Goal: Task Accomplishment & Management: Manage account settings

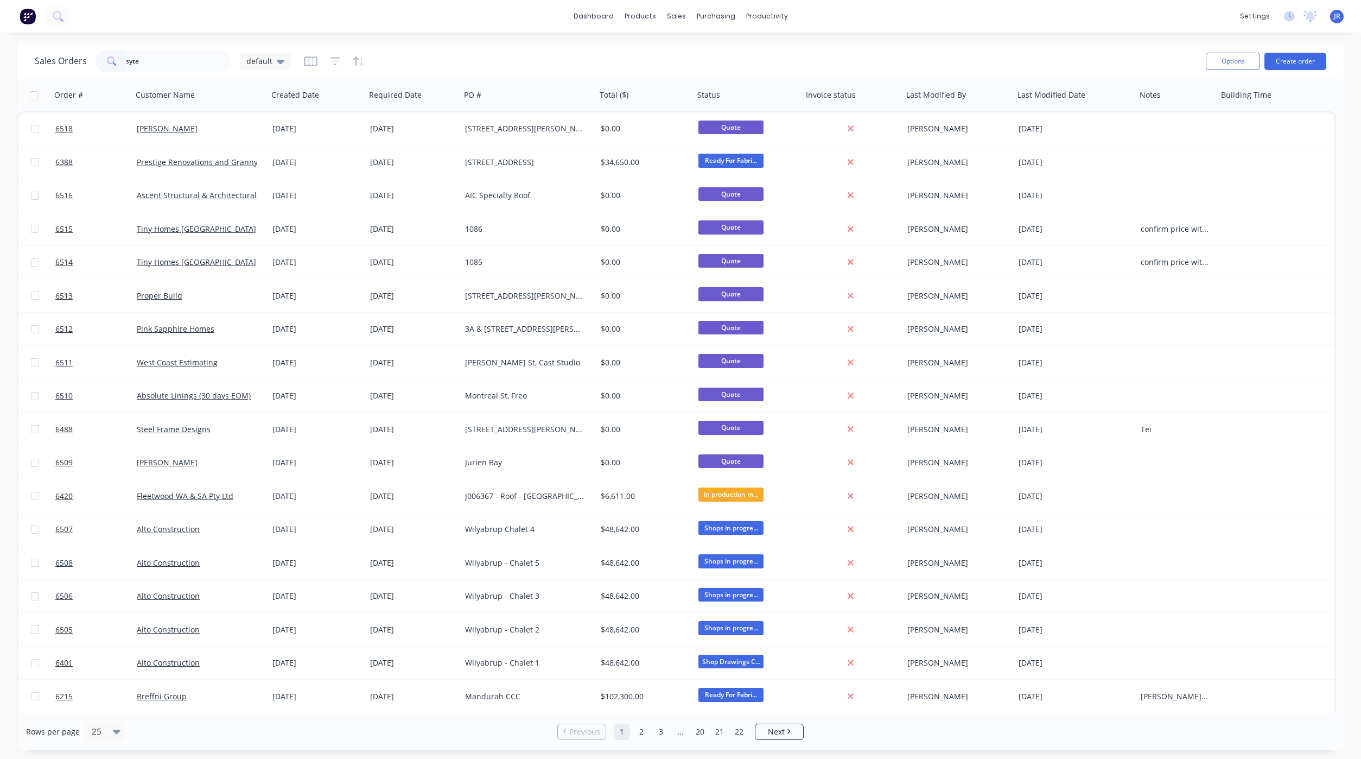
type input "syte"
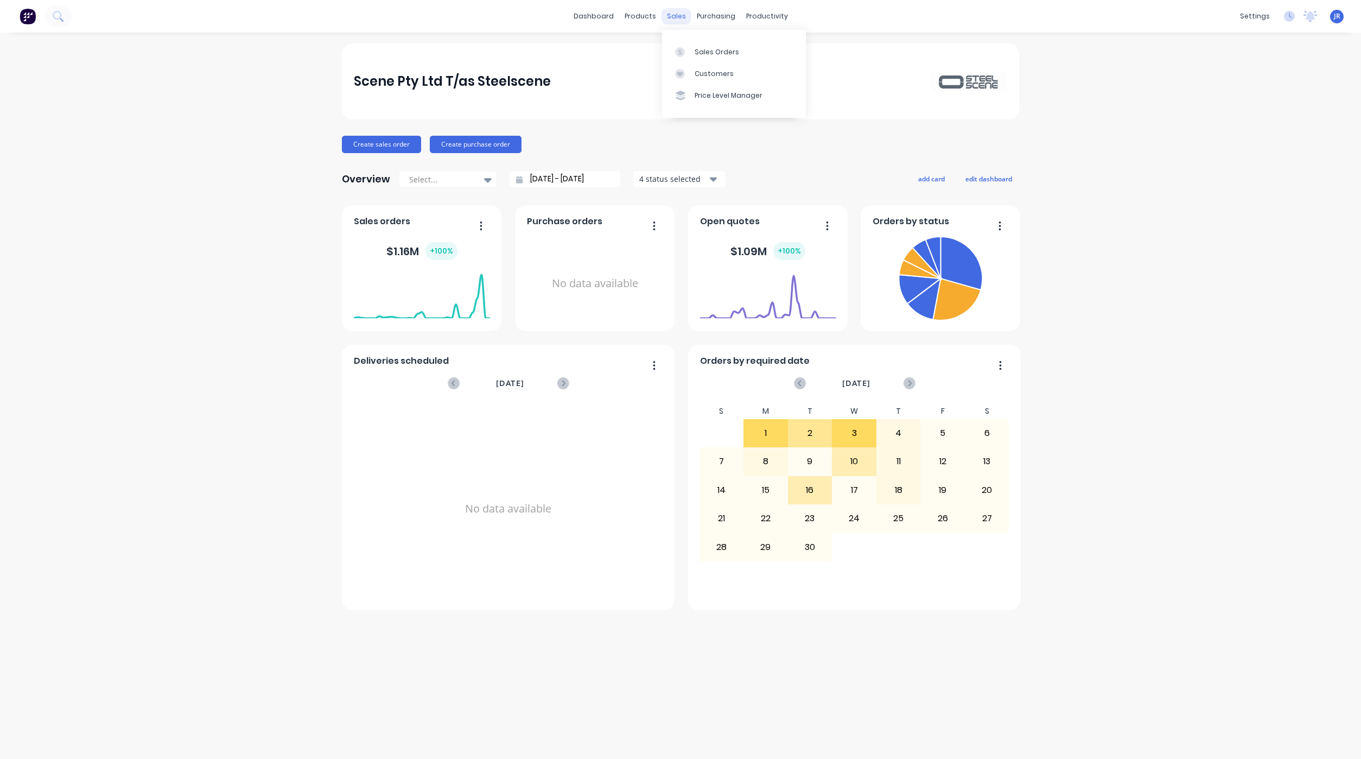
click at [686, 10] on div "sales" at bounding box center [676, 16] width 30 height 16
click at [683, 44] on link "Sales Orders" at bounding box center [734, 52] width 144 height 22
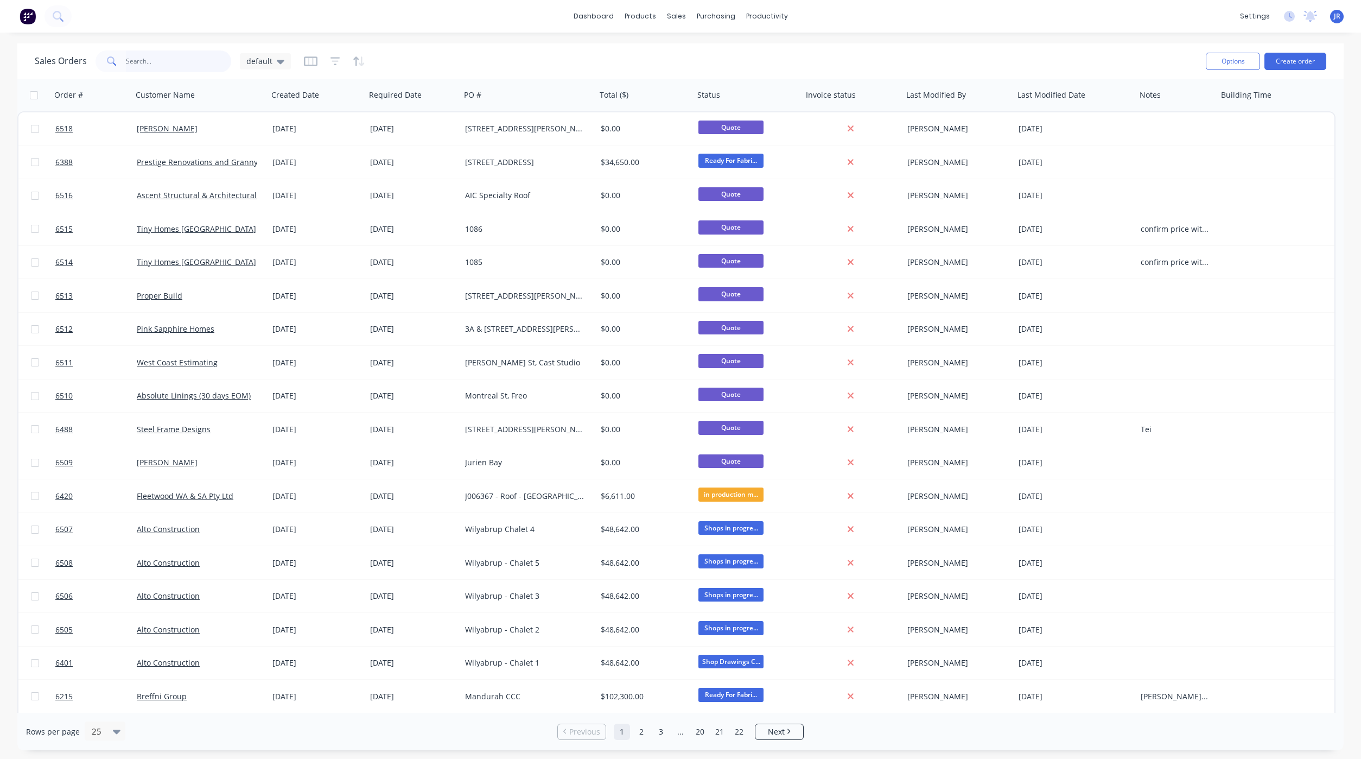
click at [197, 62] on input "text" at bounding box center [179, 61] width 106 height 22
type input "syte"
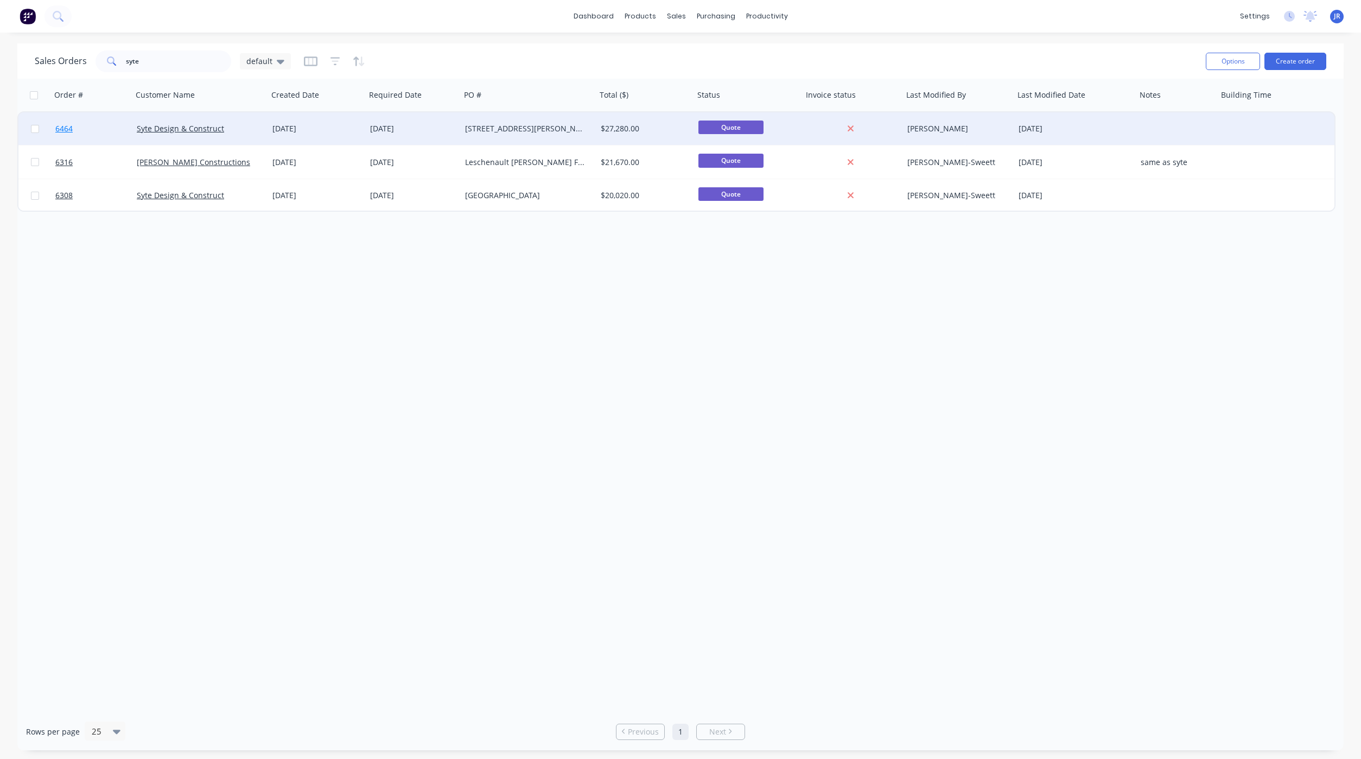
click at [65, 124] on span "6464" at bounding box center [63, 128] width 17 height 11
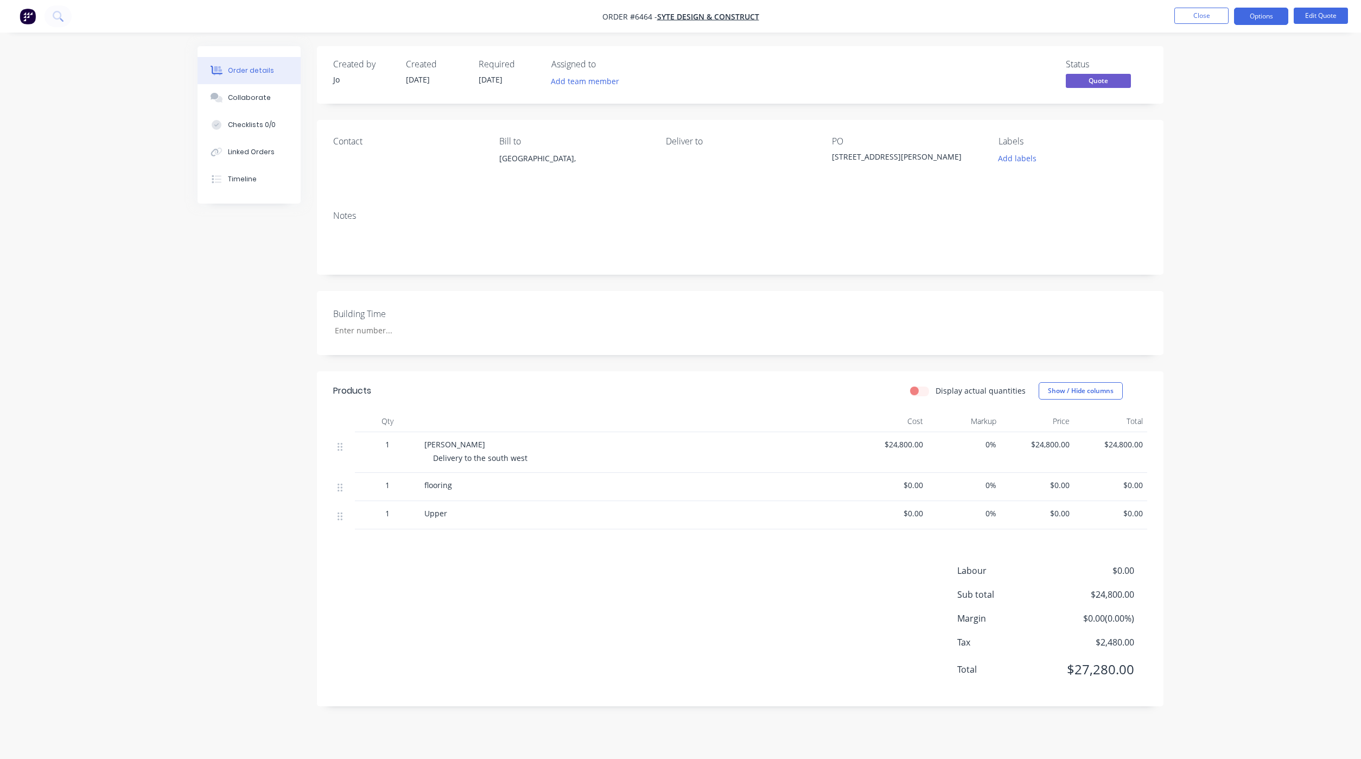
click at [1335, 7] on nav "Order #6464 - Syte Design & Construct Close Options Edit Quote" at bounding box center [680, 16] width 1361 height 33
click at [1332, 15] on button "Edit Quote" at bounding box center [1321, 16] width 54 height 16
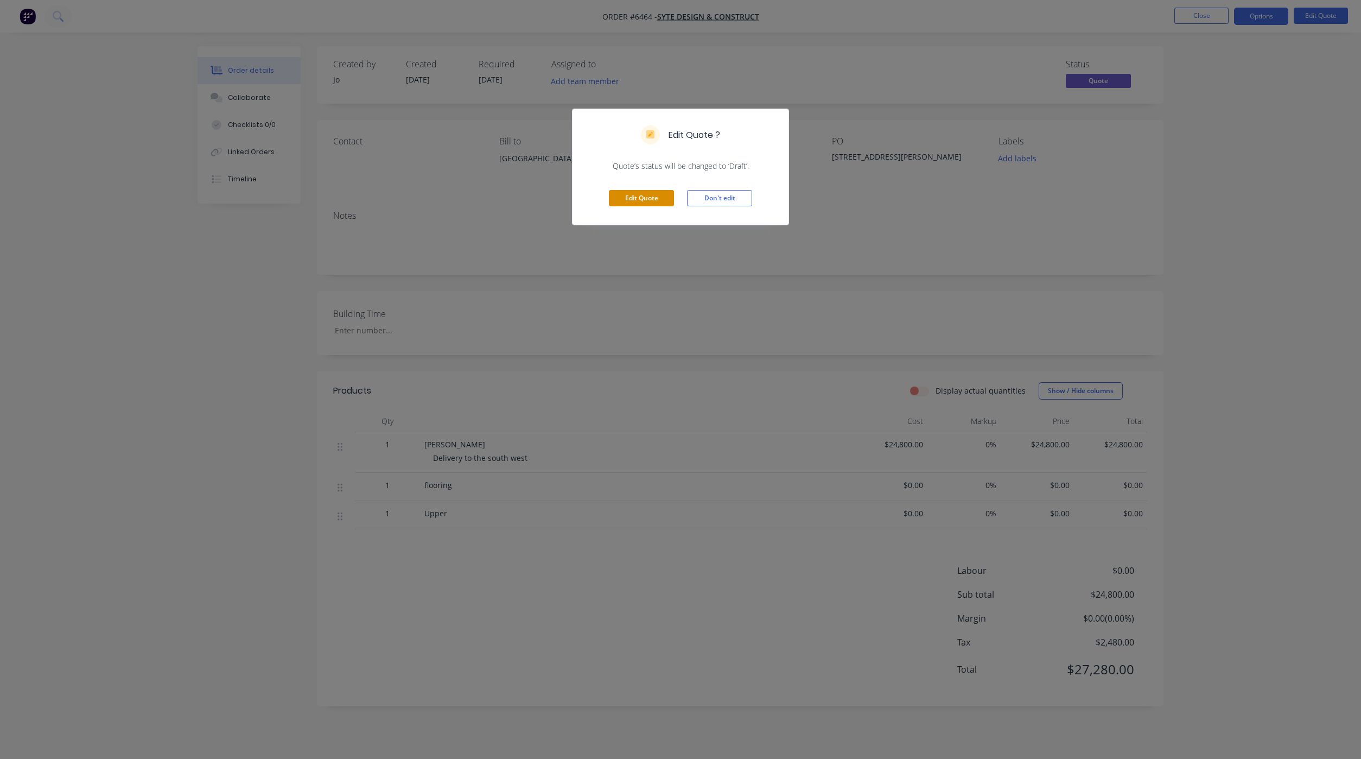
click at [658, 201] on button "Edit Quote" at bounding box center [641, 198] width 65 height 16
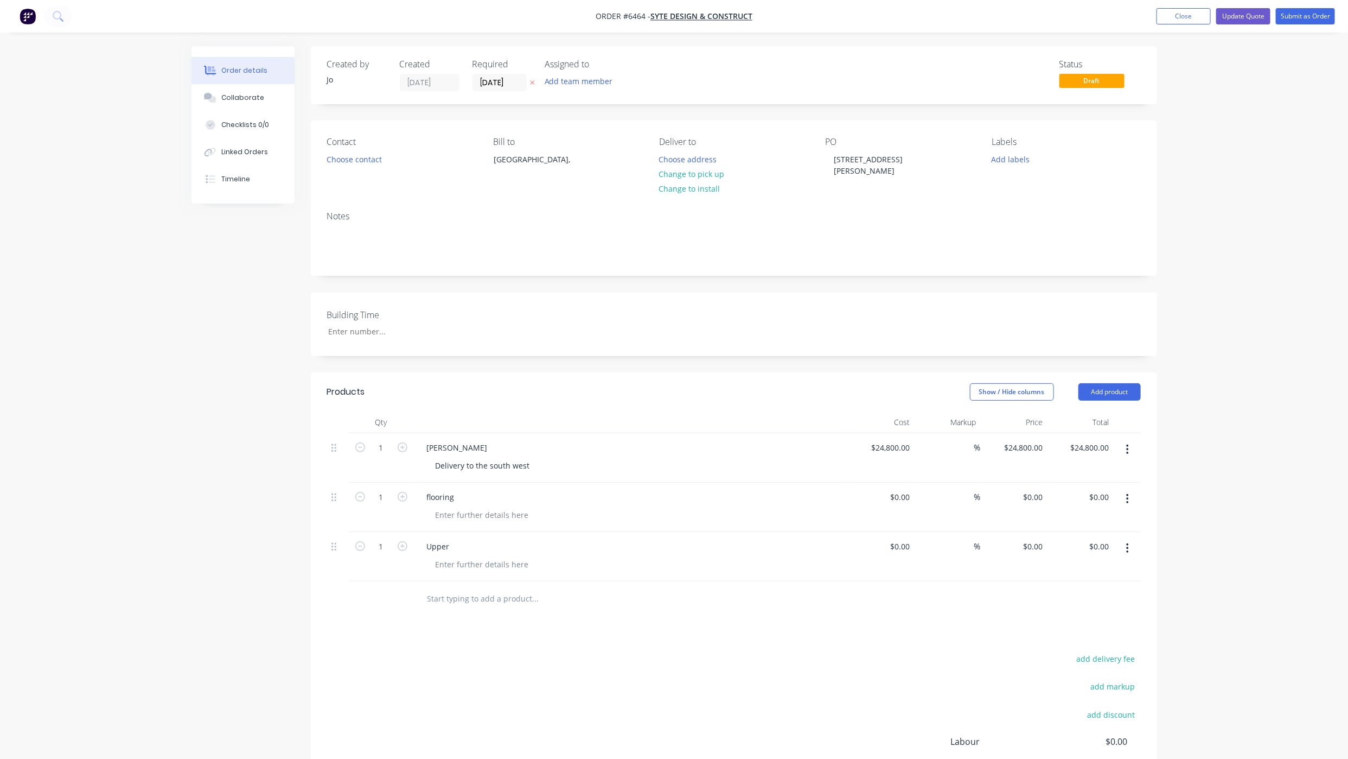
drag, startPoint x: 129, startPoint y: 86, endPoint x: 144, endPoint y: 129, distance: 45.3
click at [129, 86] on div "Order details Collaborate Checklists 0/0 Linked Orders Timeline Order details C…" at bounding box center [674, 446] width 1348 height 893
click at [688, 151] on button "Choose address" at bounding box center [687, 158] width 69 height 15
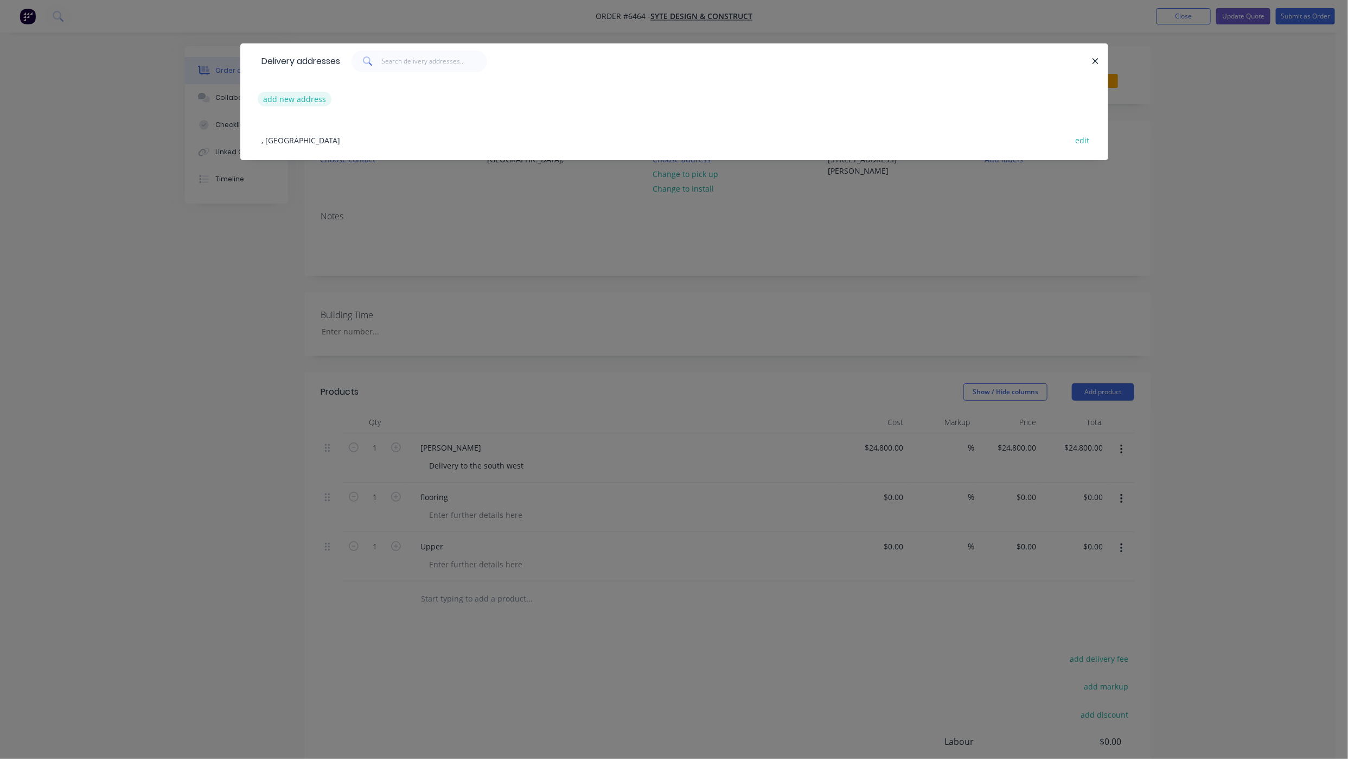
click at [316, 96] on button "add new address" at bounding box center [295, 99] width 74 height 15
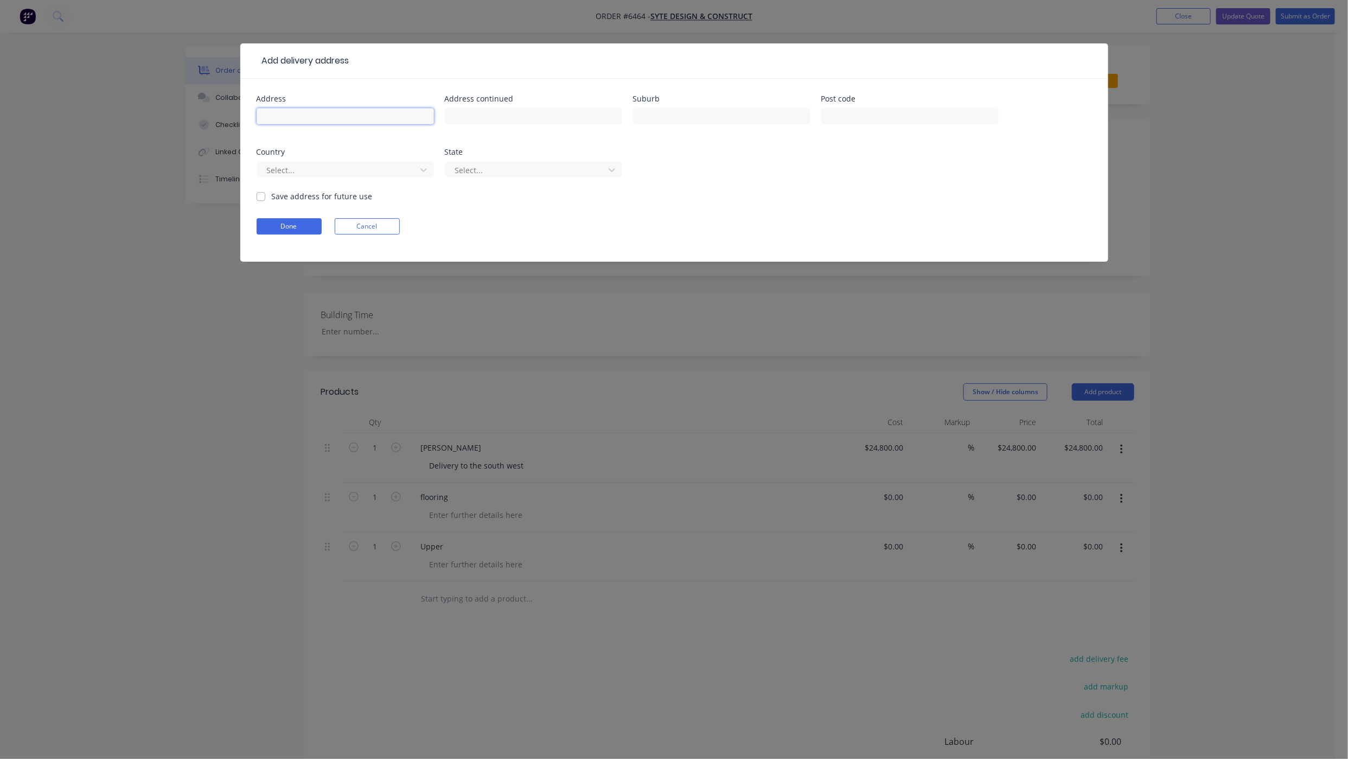
click at [285, 112] on input "text" at bounding box center [345, 116] width 177 height 16
type input "22 Marshall St"
type input "Quindalup"
type input "6280"
type input "a"
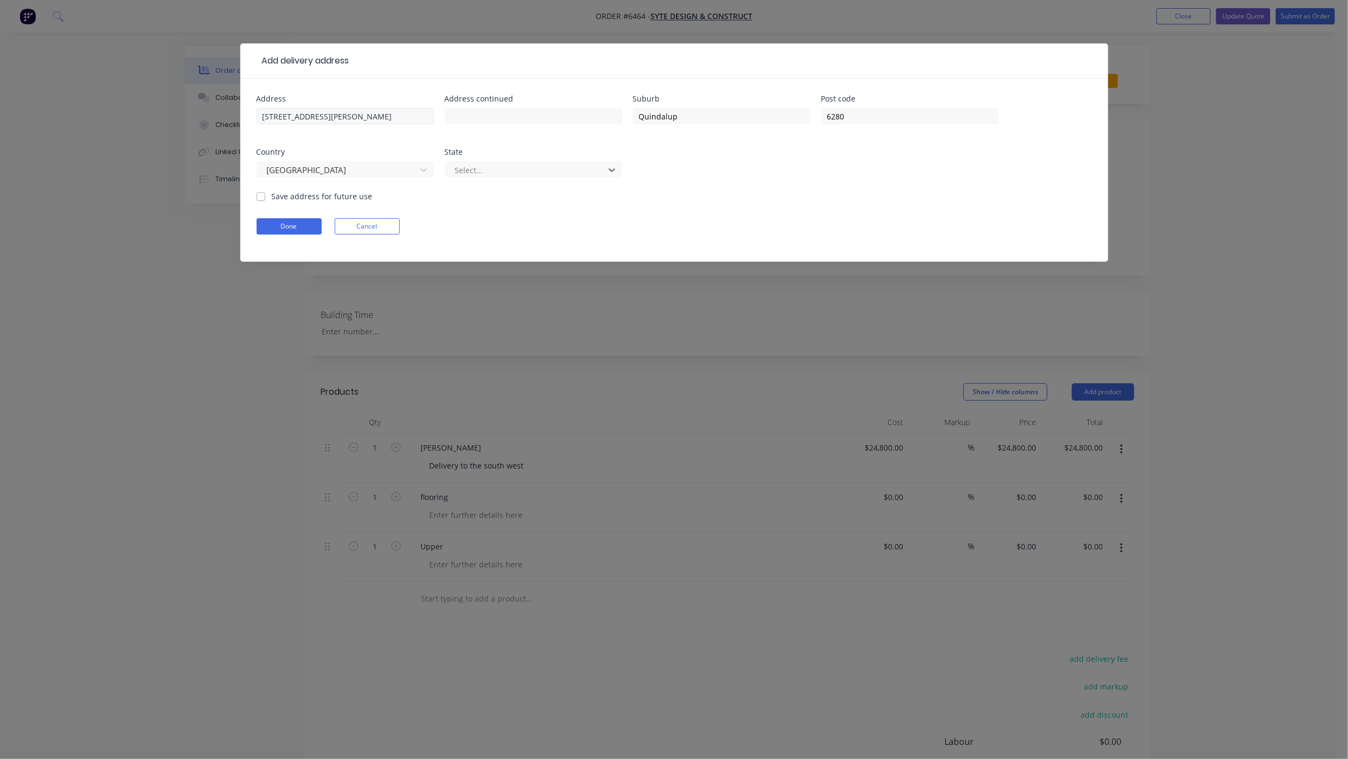
type input "w"
click at [490, 217] on div "Western Australia" at bounding box center [533, 214] width 177 height 20
click at [272, 195] on label "Save address for future use" at bounding box center [322, 195] width 101 height 11
click at [260, 195] on input "Save address for future use" at bounding box center [261, 195] width 9 height 10
checkbox input "true"
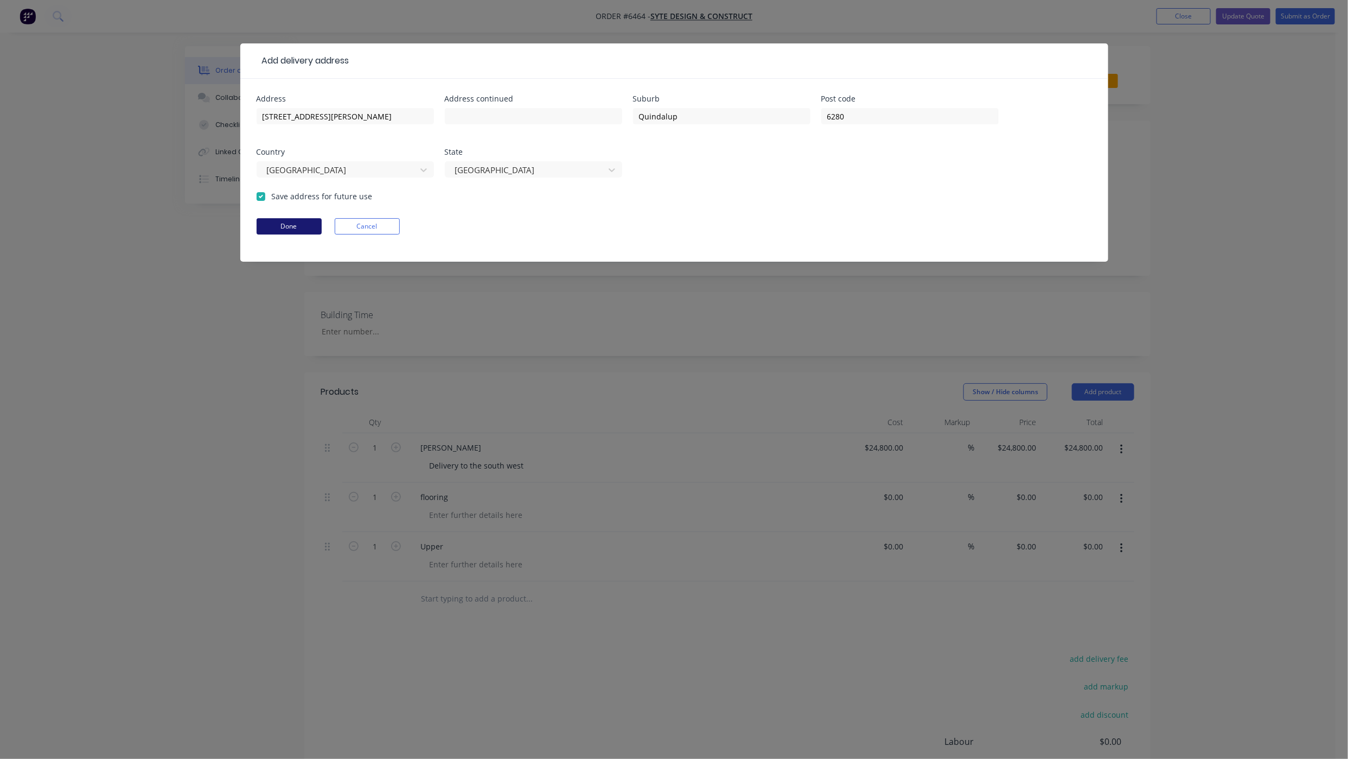
click at [266, 232] on button "Done" at bounding box center [289, 226] width 65 height 16
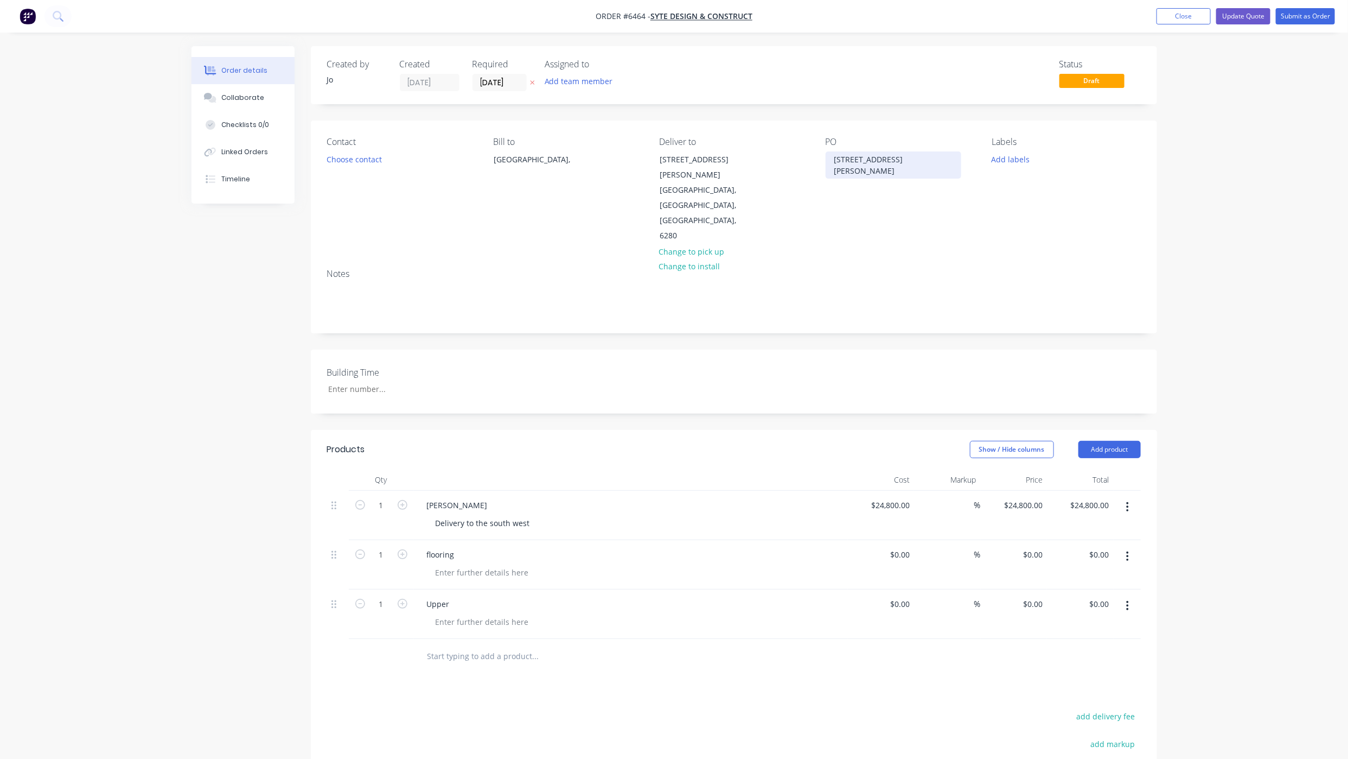
click at [906, 165] on div "[STREET_ADDRESS][PERSON_NAME]" at bounding box center [894, 164] width 136 height 27
click at [1291, 18] on button "Submit as Order" at bounding box center [1305, 16] width 59 height 16
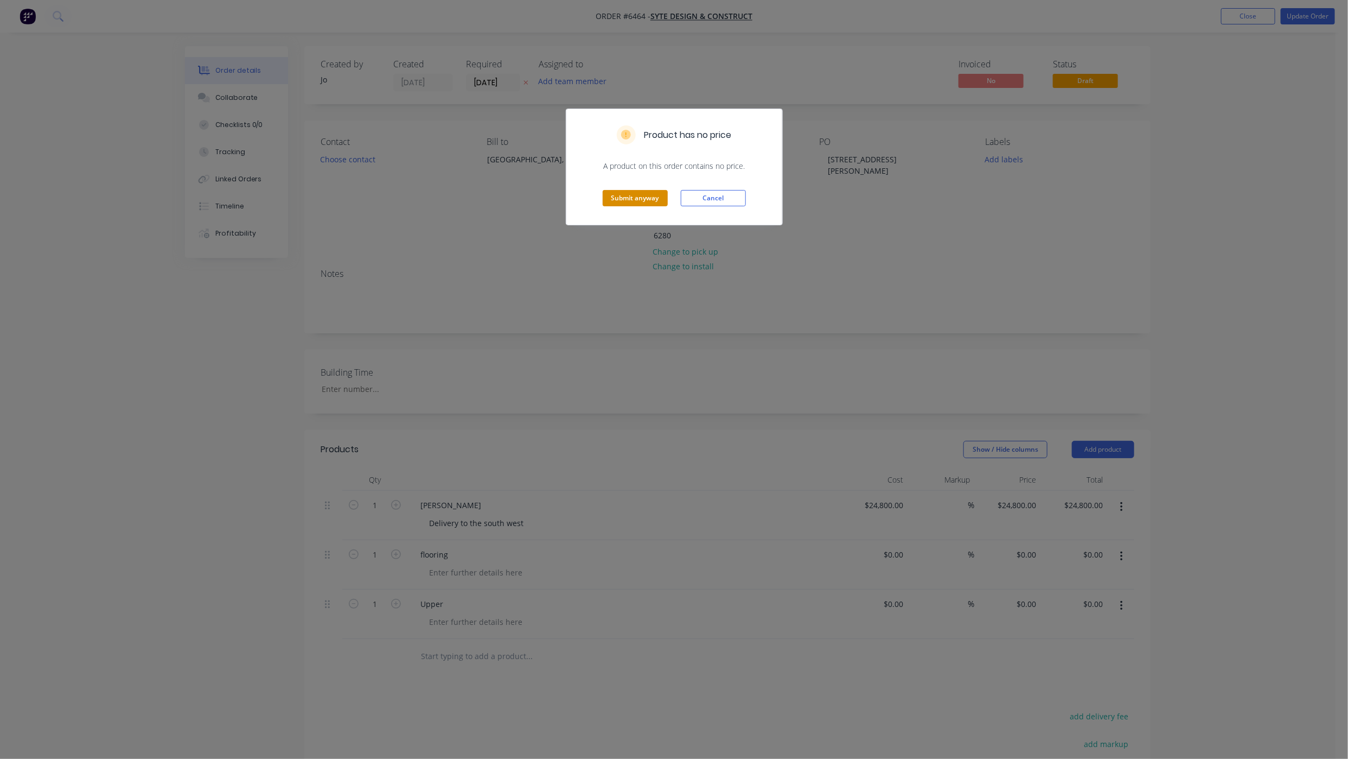
click at [658, 202] on button "Submit anyway" at bounding box center [635, 198] width 65 height 16
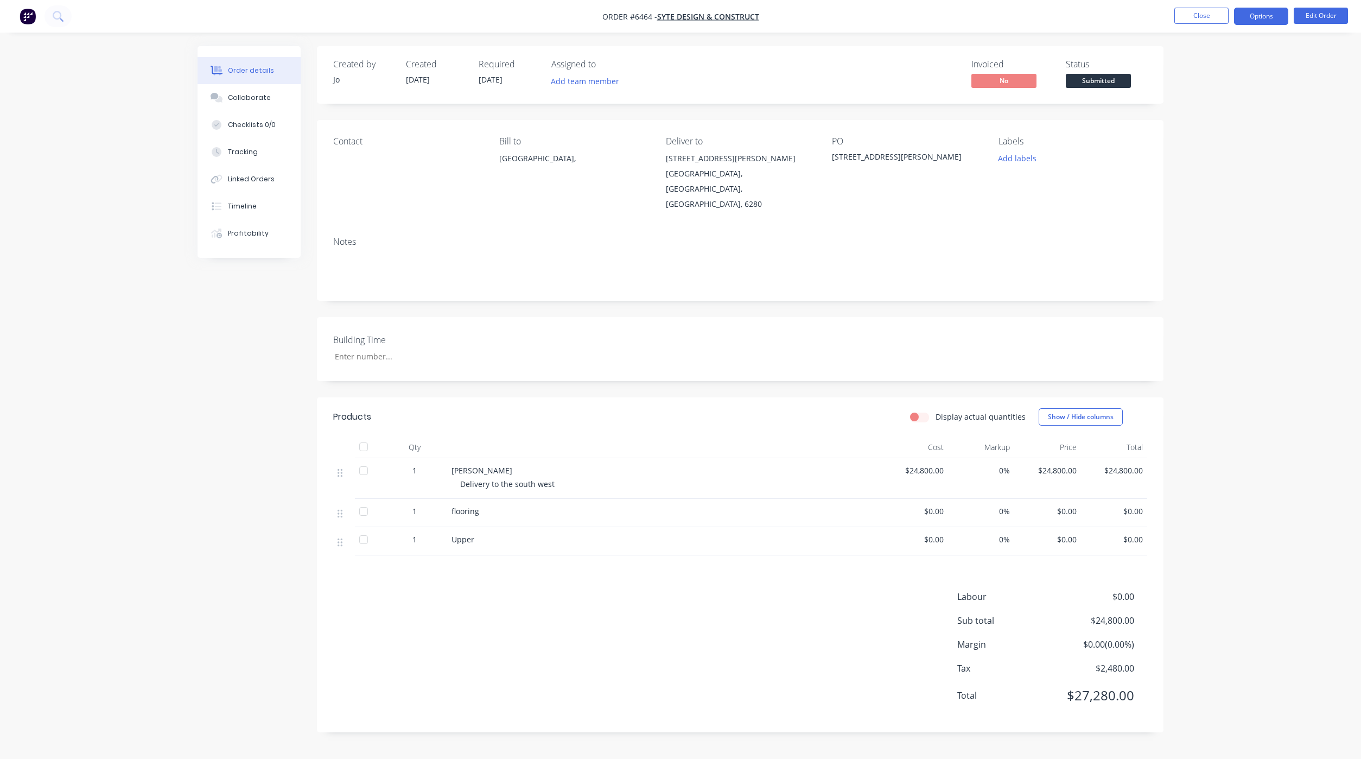
click at [1263, 18] on button "Options" at bounding box center [1261, 16] width 54 height 17
click at [1252, 88] on div "Partial Invoice" at bounding box center [1229, 88] width 100 height 16
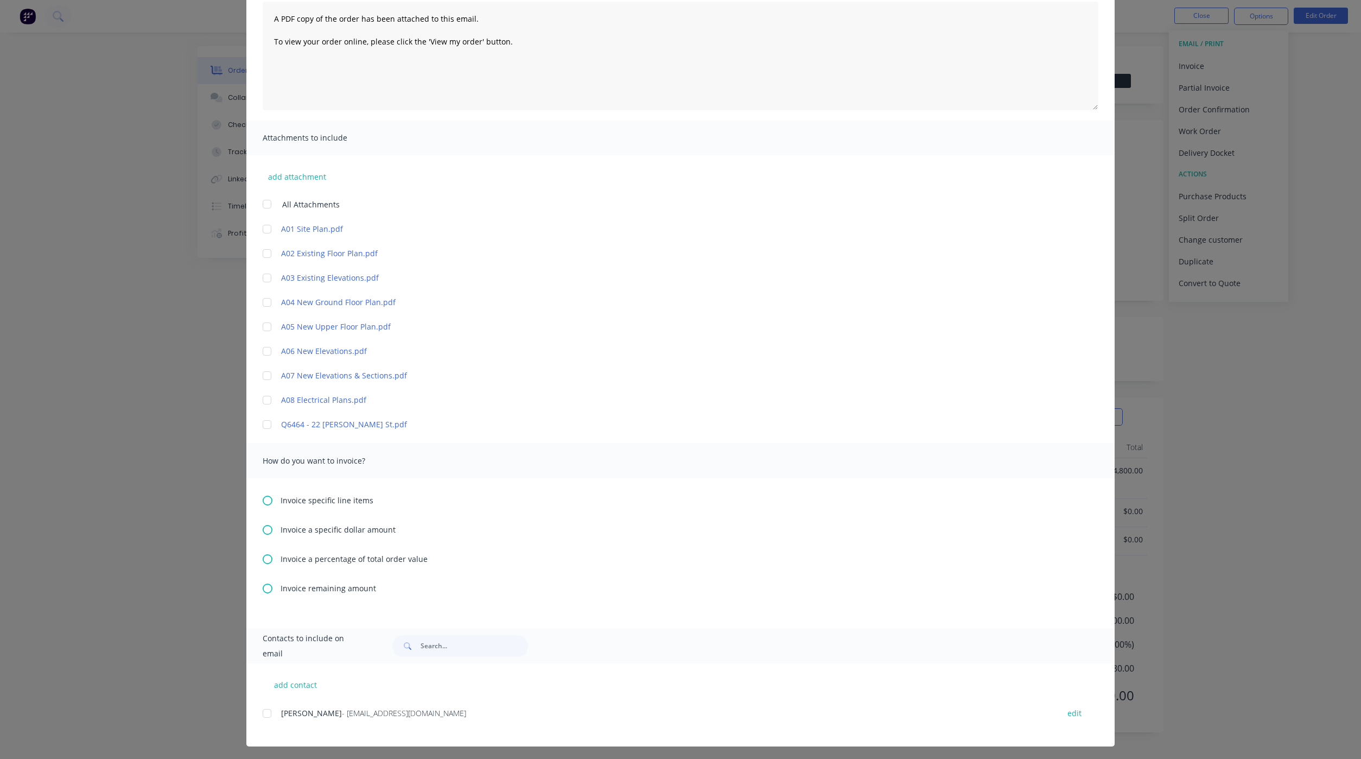
scroll to position [124, 0]
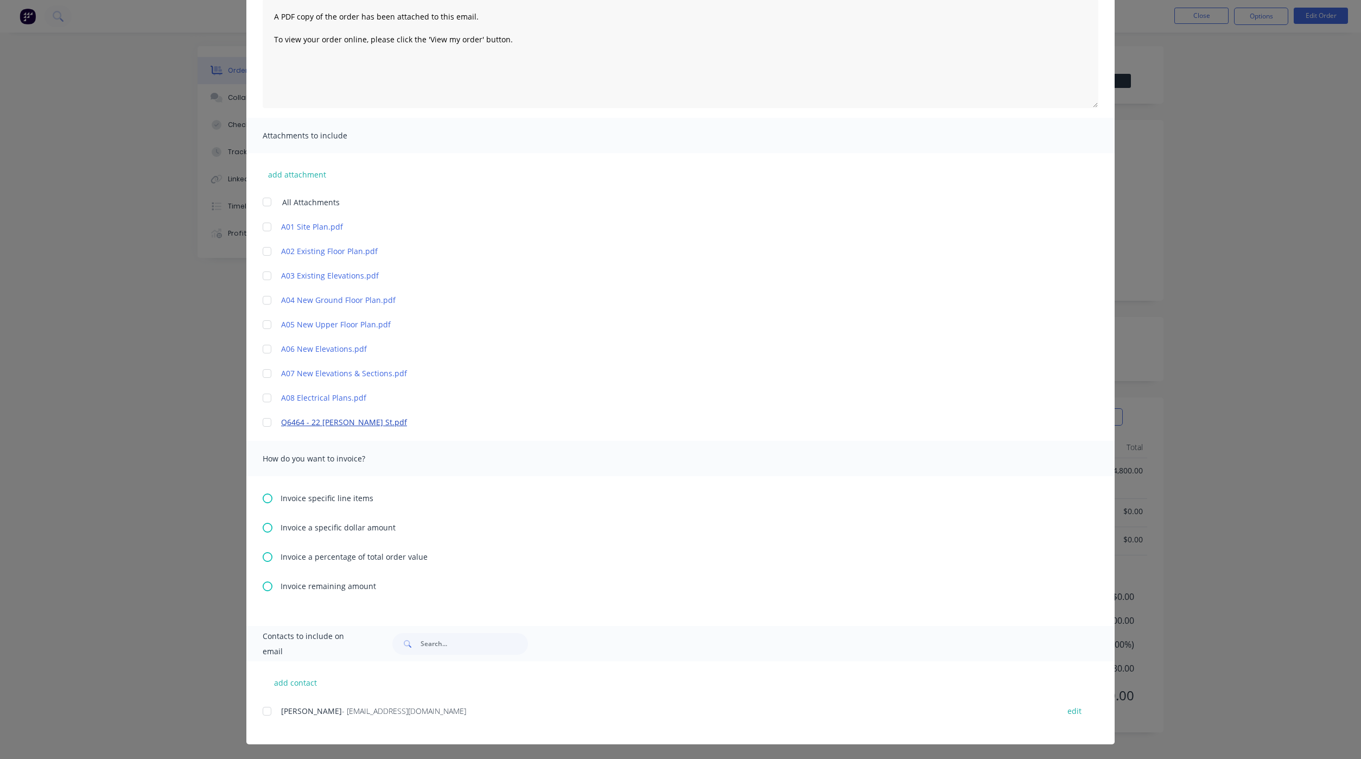
click at [313, 420] on link "Q6464 - 22 Marshall St.pdf" at bounding box center [664, 421] width 767 height 11
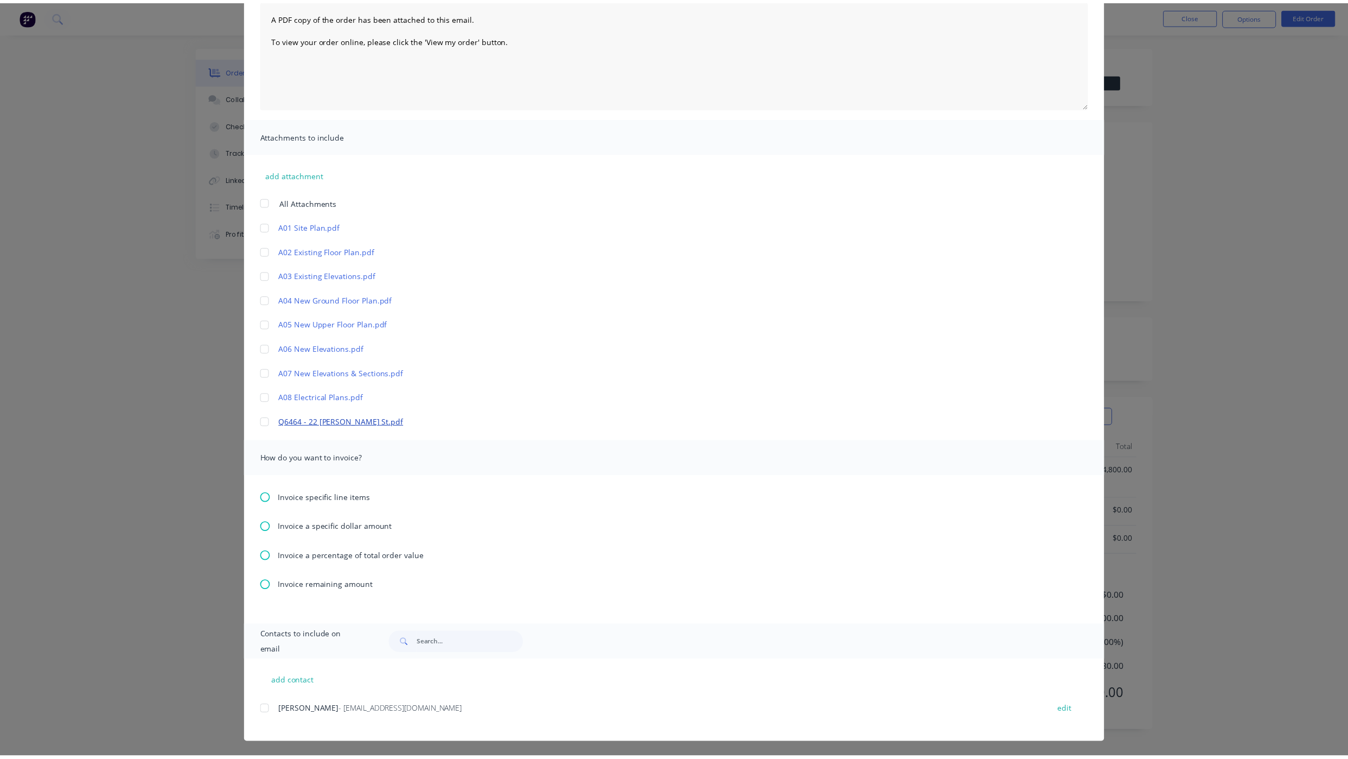
scroll to position [0, 0]
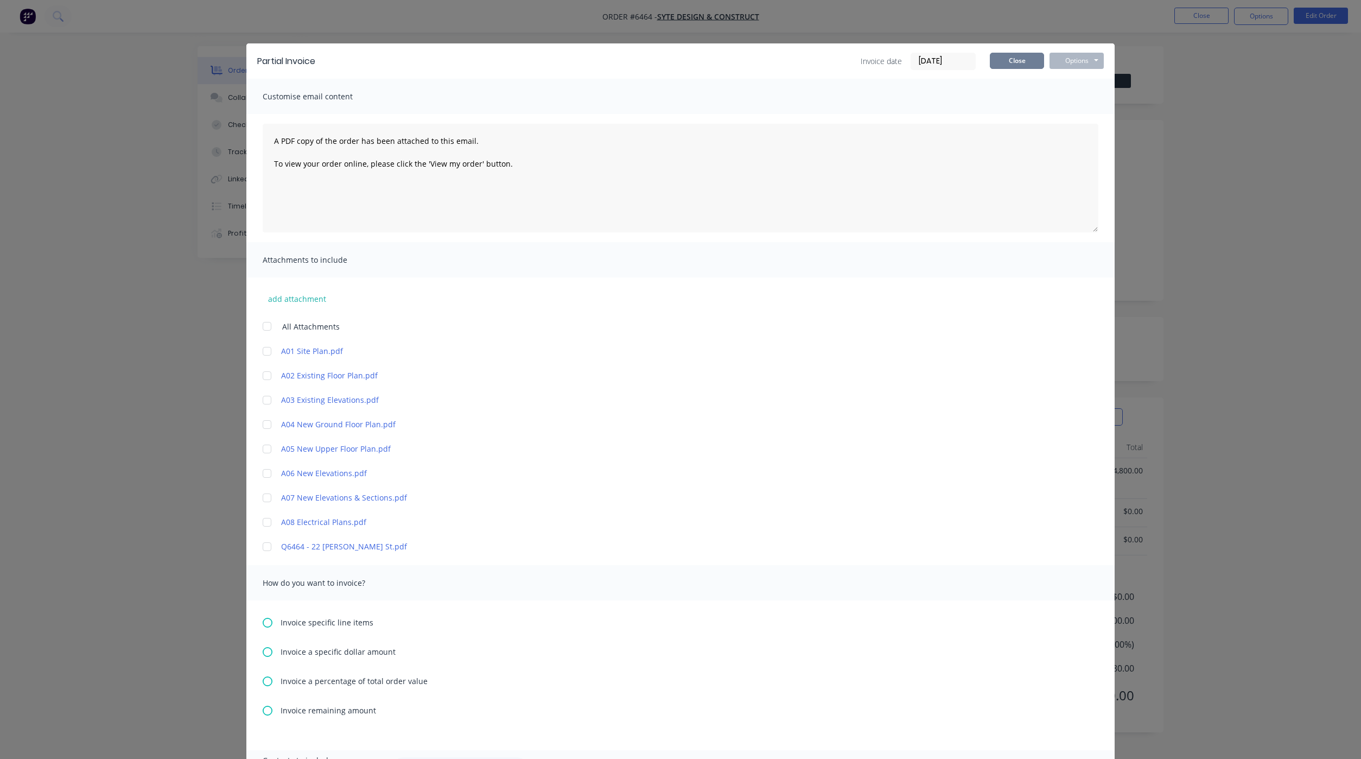
click at [1008, 60] on button "Close" at bounding box center [1017, 61] width 54 height 16
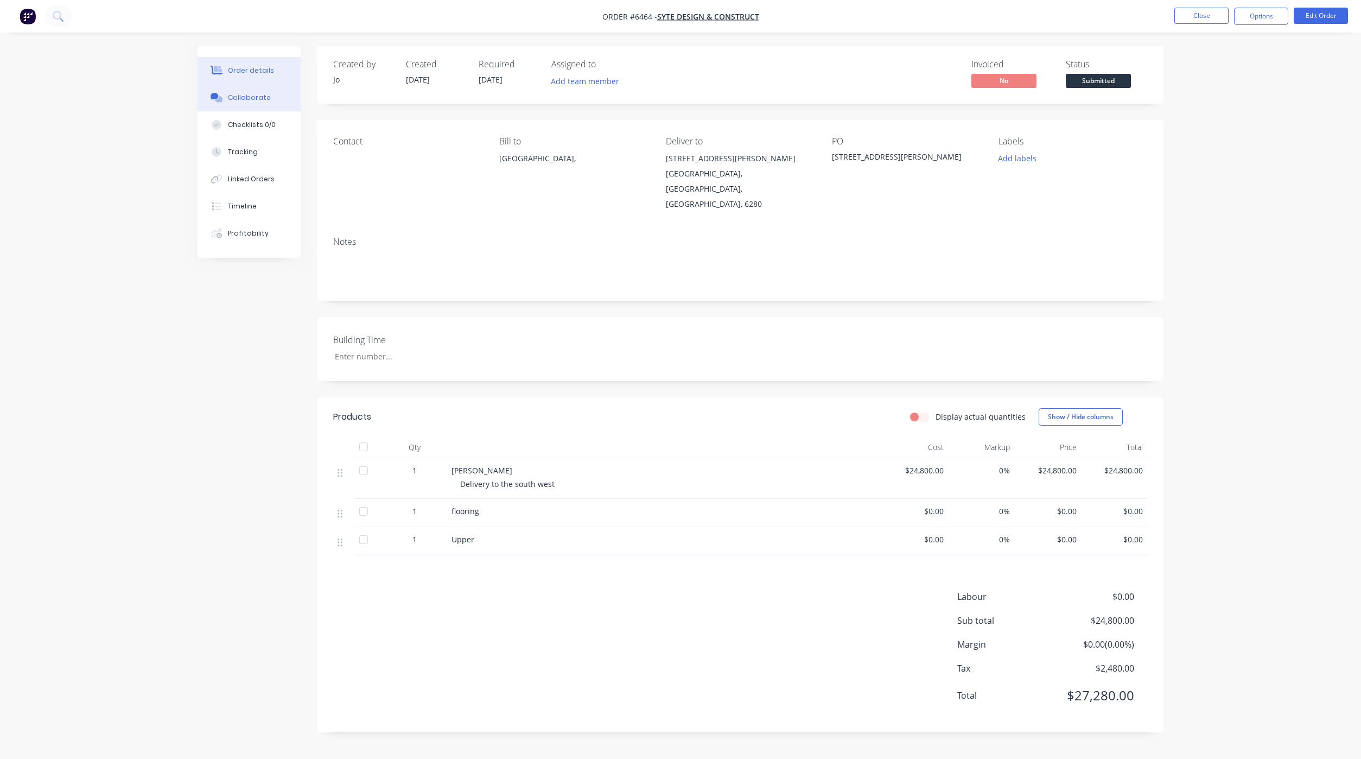
click at [256, 106] on button "Collaborate" at bounding box center [249, 97] width 103 height 27
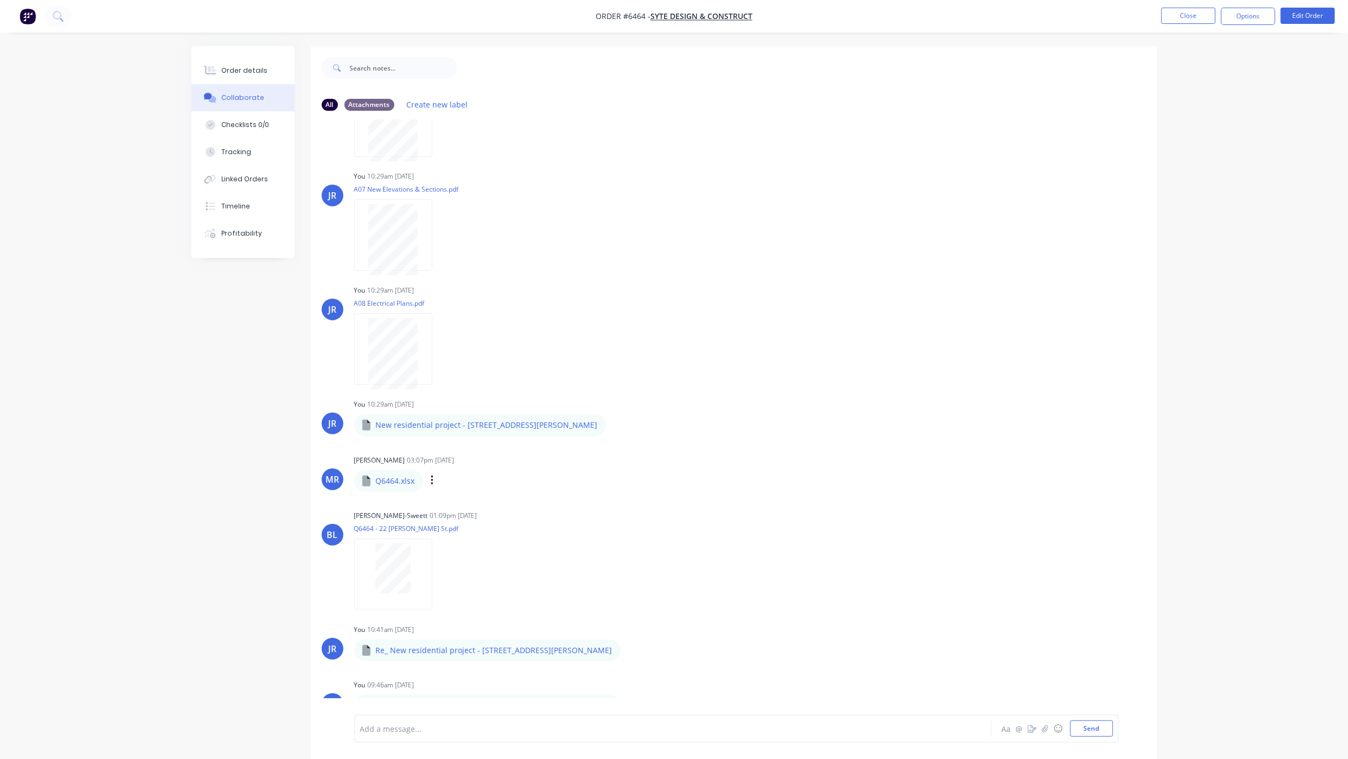
scroll to position [653, 0]
click at [442, 575] on icon "button" at bounding box center [441, 572] width 2 height 10
click at [461, 623] on button "Delete" at bounding box center [513, 625] width 122 height 24
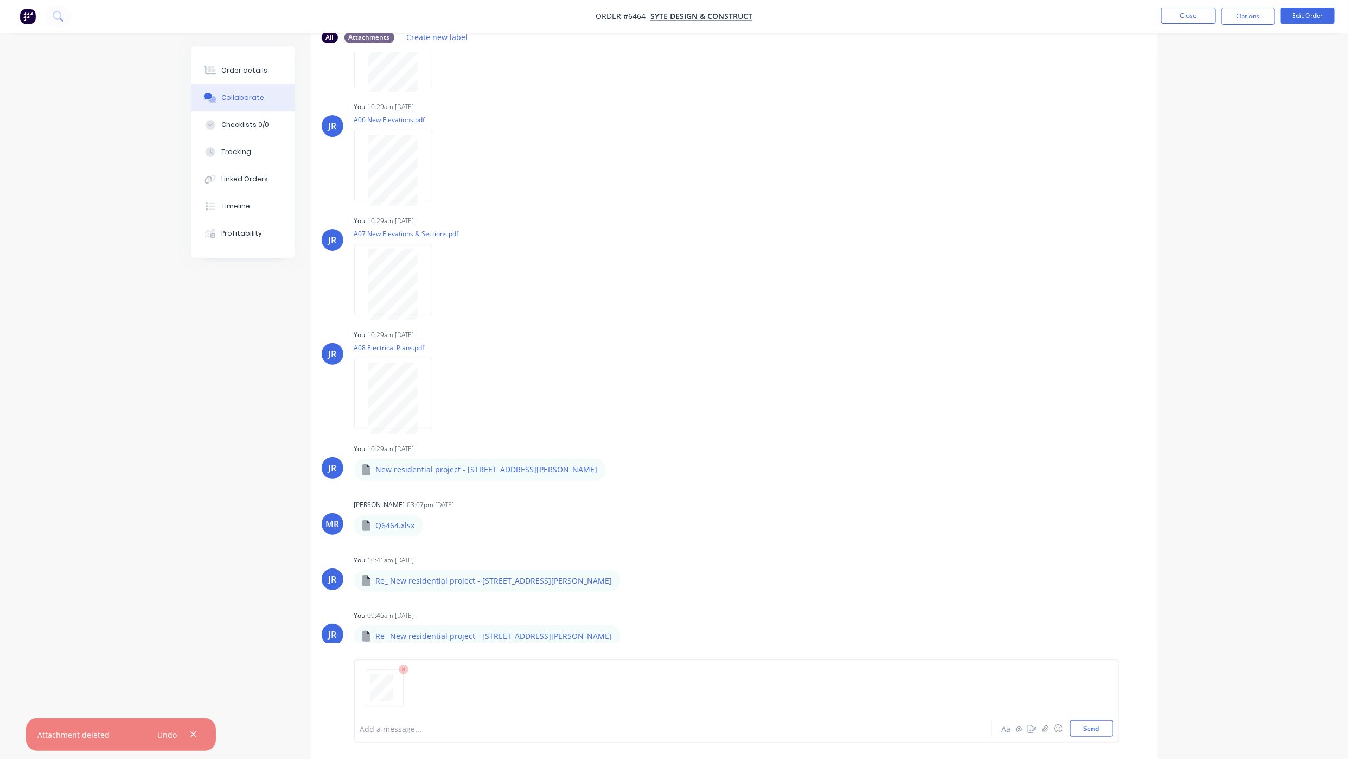
scroll to position [72, 0]
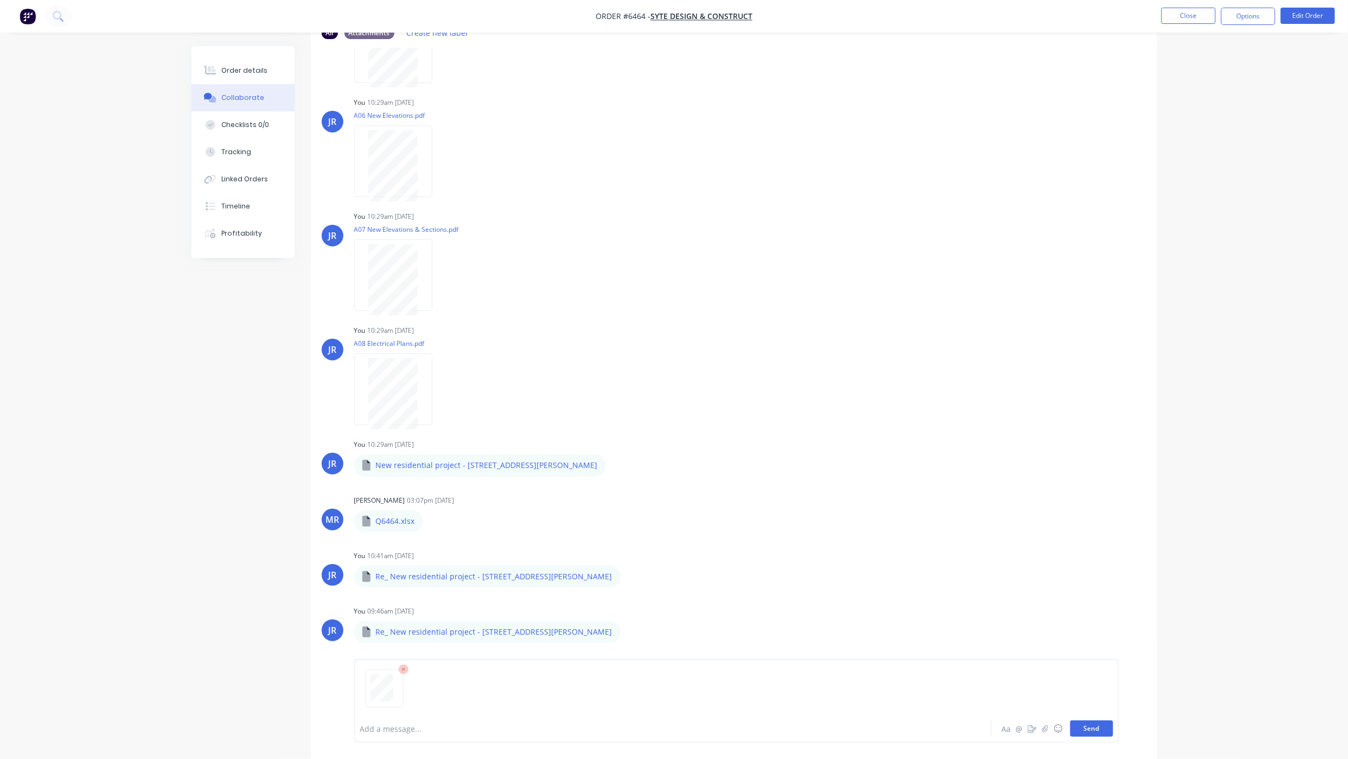
click at [1086, 723] on button "Send" at bounding box center [1092, 728] width 43 height 16
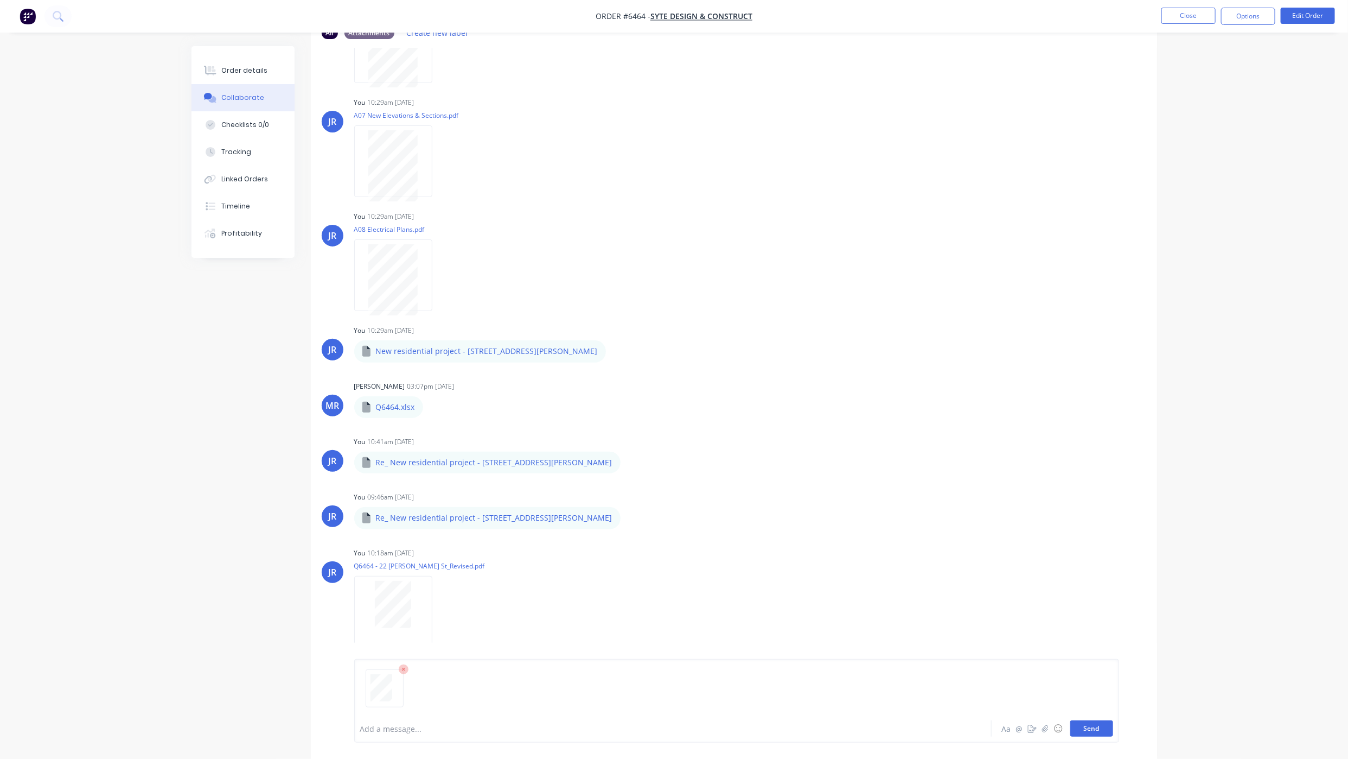
click at [1100, 728] on button "Send" at bounding box center [1092, 728] width 43 height 16
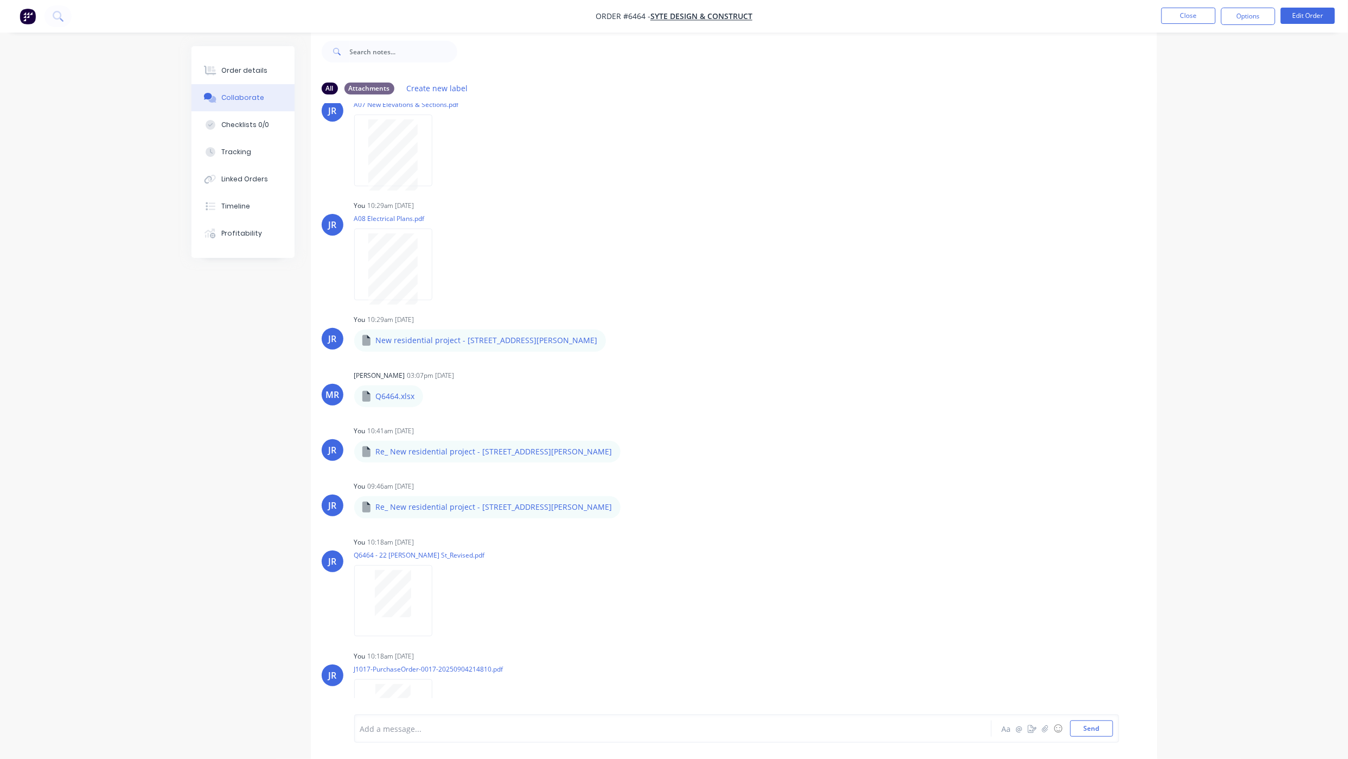
scroll to position [777, 0]
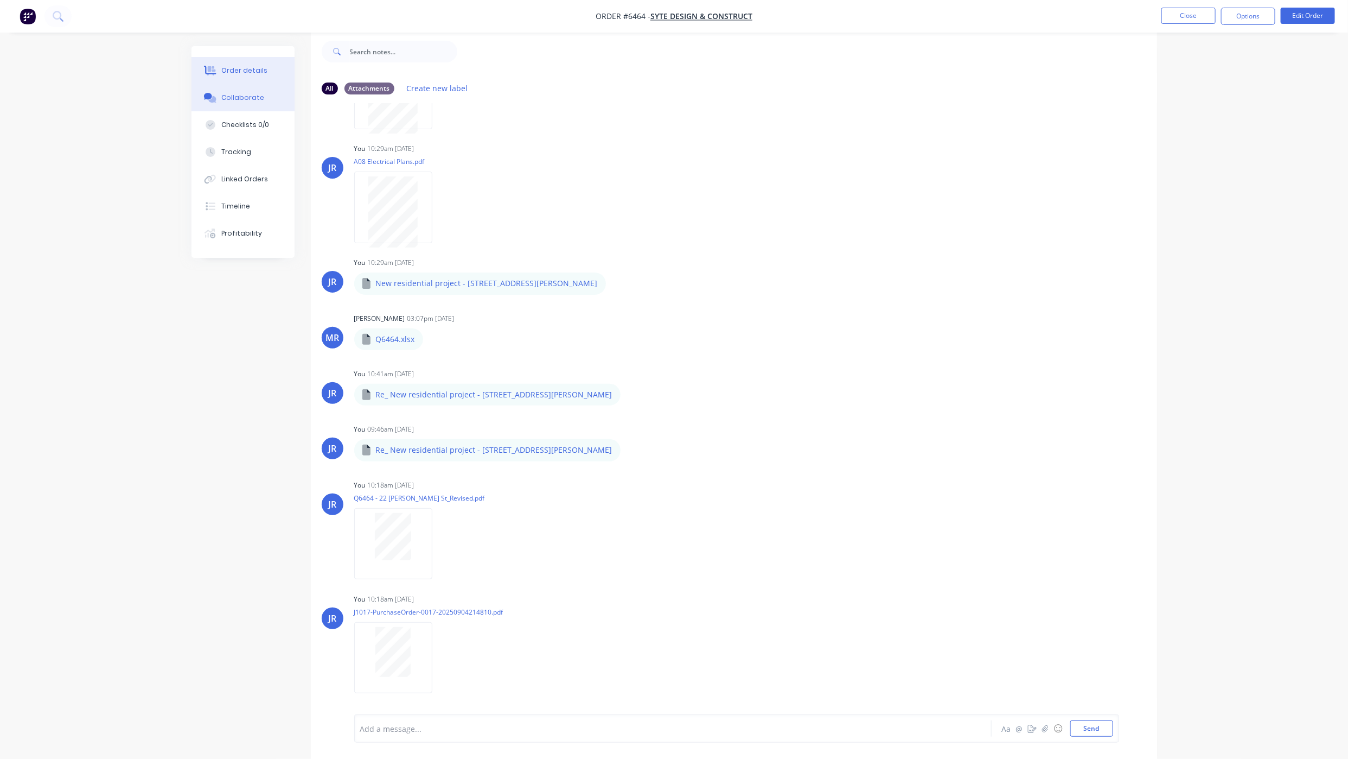
click at [228, 67] on div "Order details" at bounding box center [244, 71] width 46 height 10
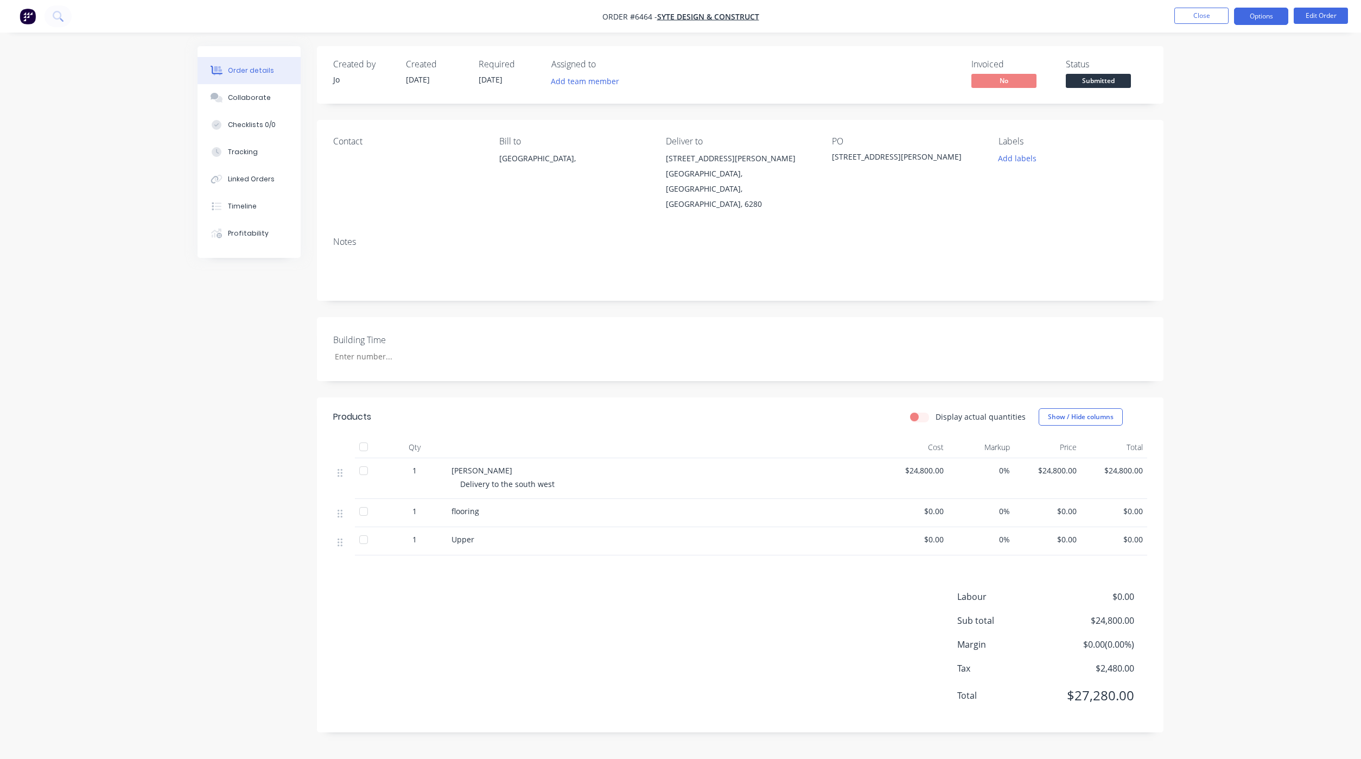
click at [1275, 14] on button "Options" at bounding box center [1261, 16] width 54 height 17
click at [1232, 82] on div "Partial Invoice" at bounding box center [1229, 88] width 100 height 16
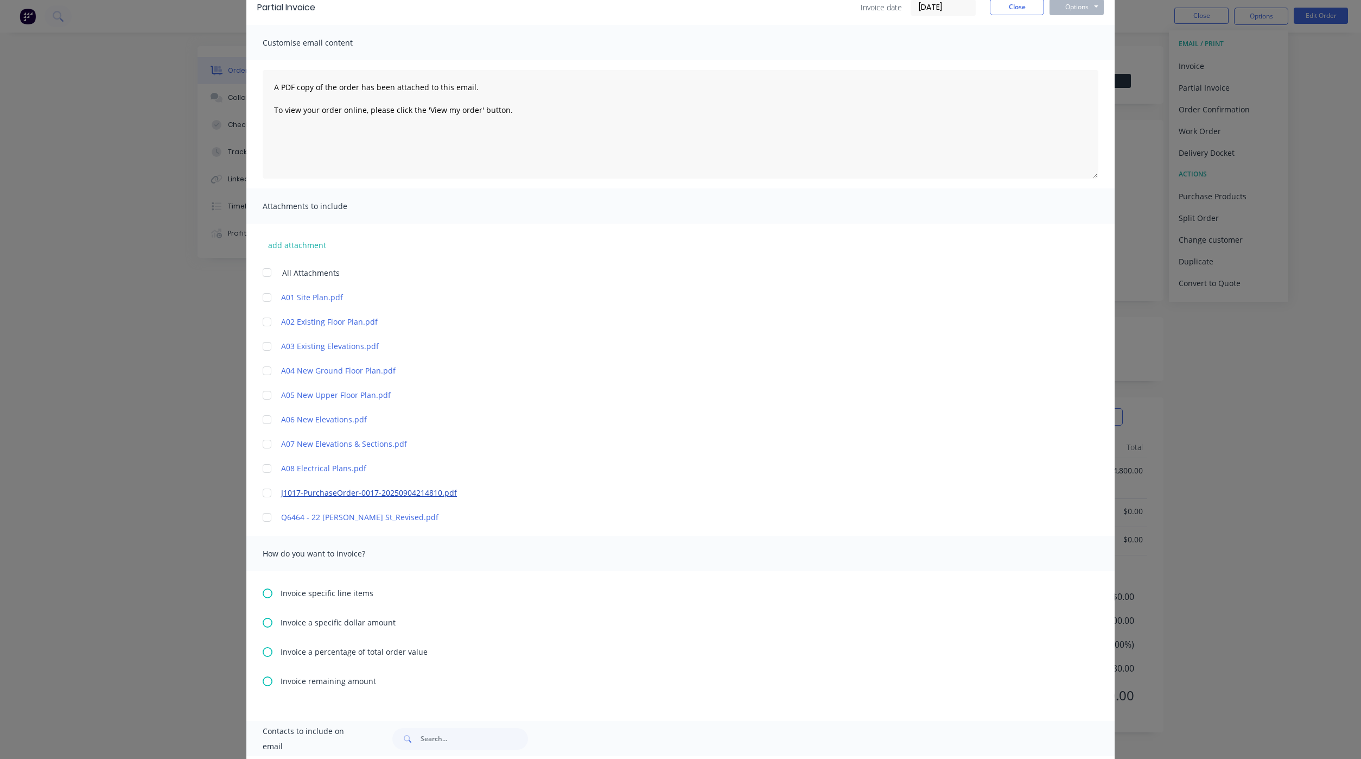
scroll to position [81, 0]
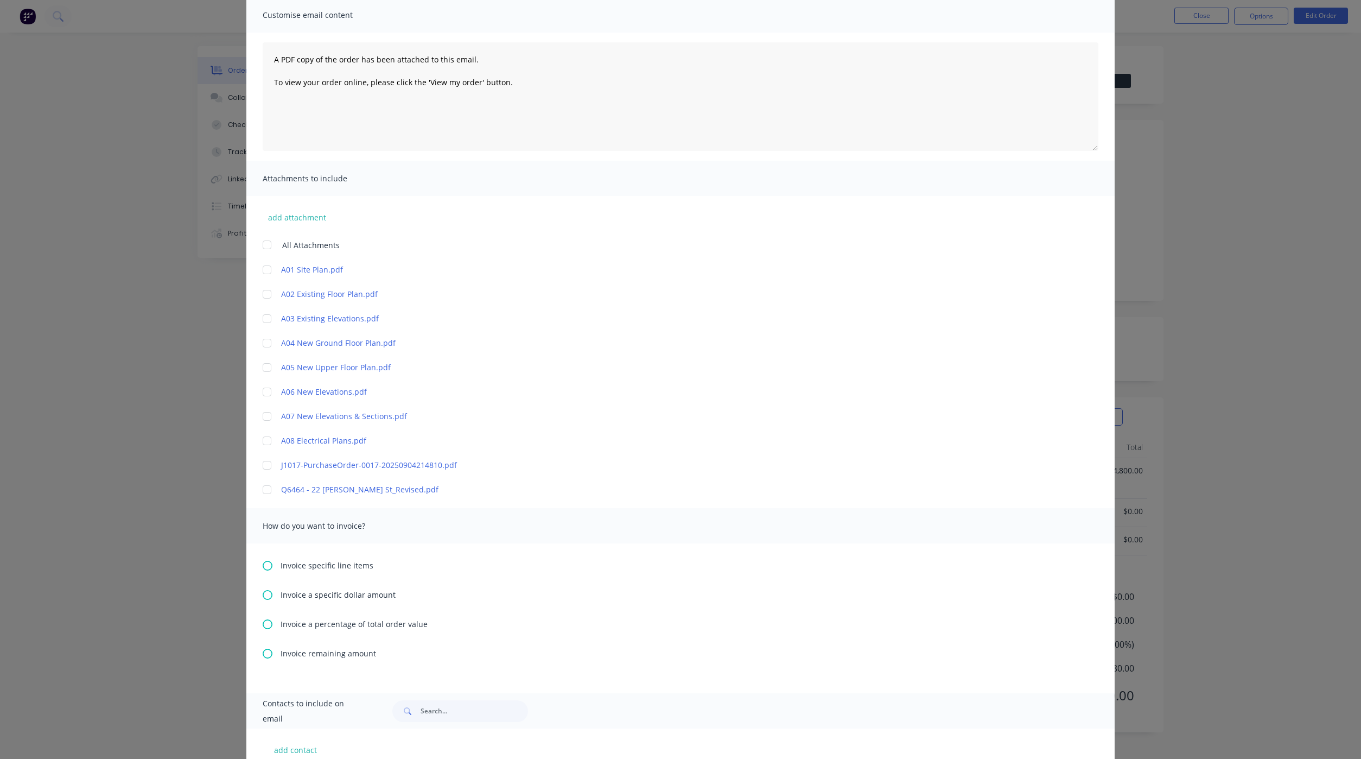
drag, startPoint x: 261, startPoint y: 463, endPoint x: 260, endPoint y: 481, distance: 17.9
click at [261, 464] on div at bounding box center [267, 465] width 22 height 22
click at [259, 489] on div at bounding box center [267, 490] width 22 height 22
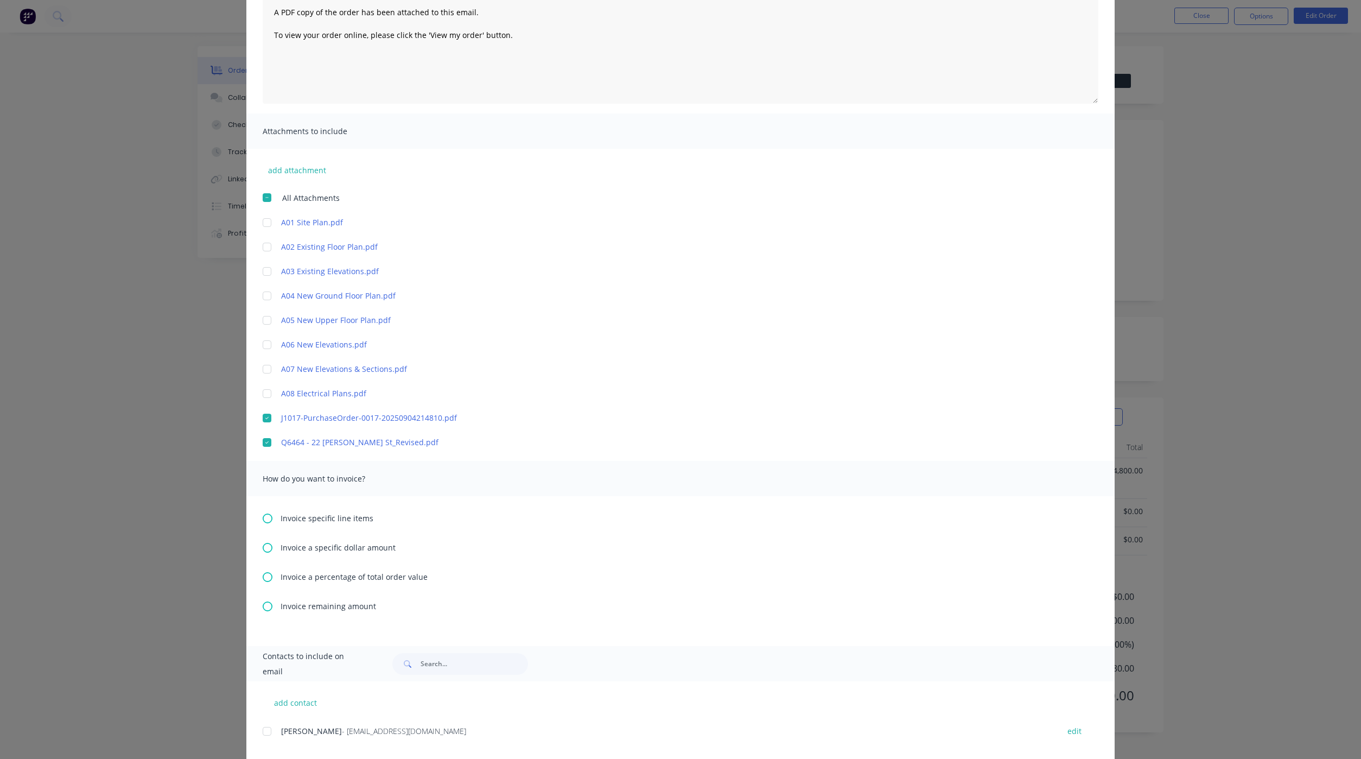
scroll to position [149, 0]
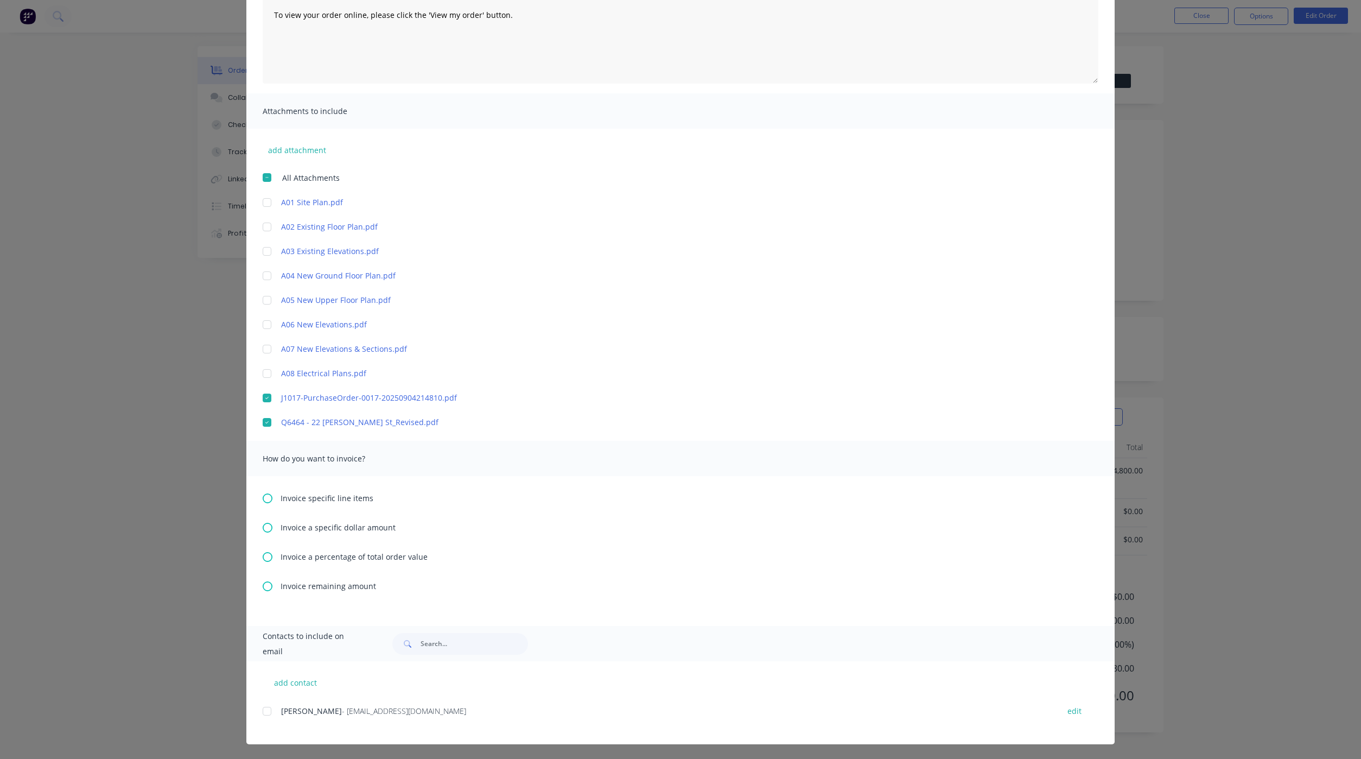
click at [263, 554] on icon at bounding box center [268, 557] width 10 height 10
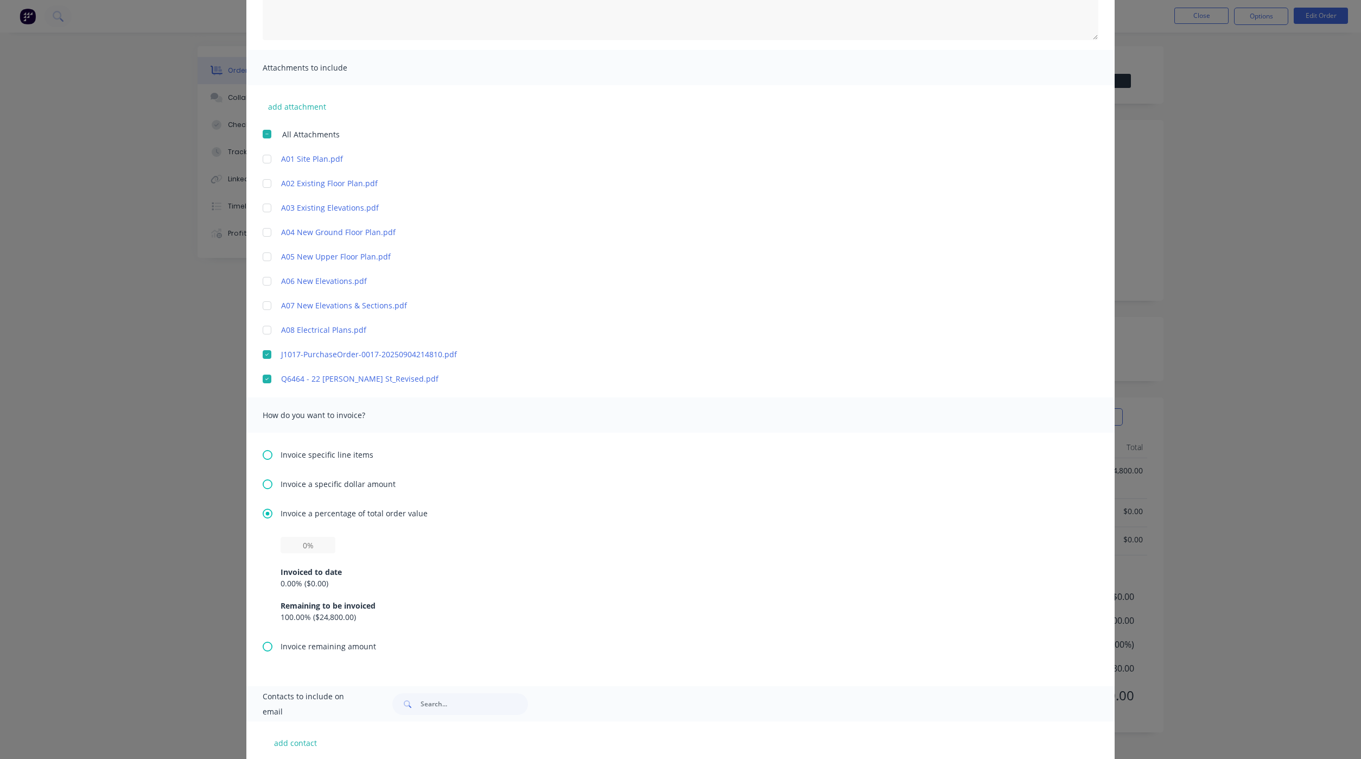
scroll to position [252, 0]
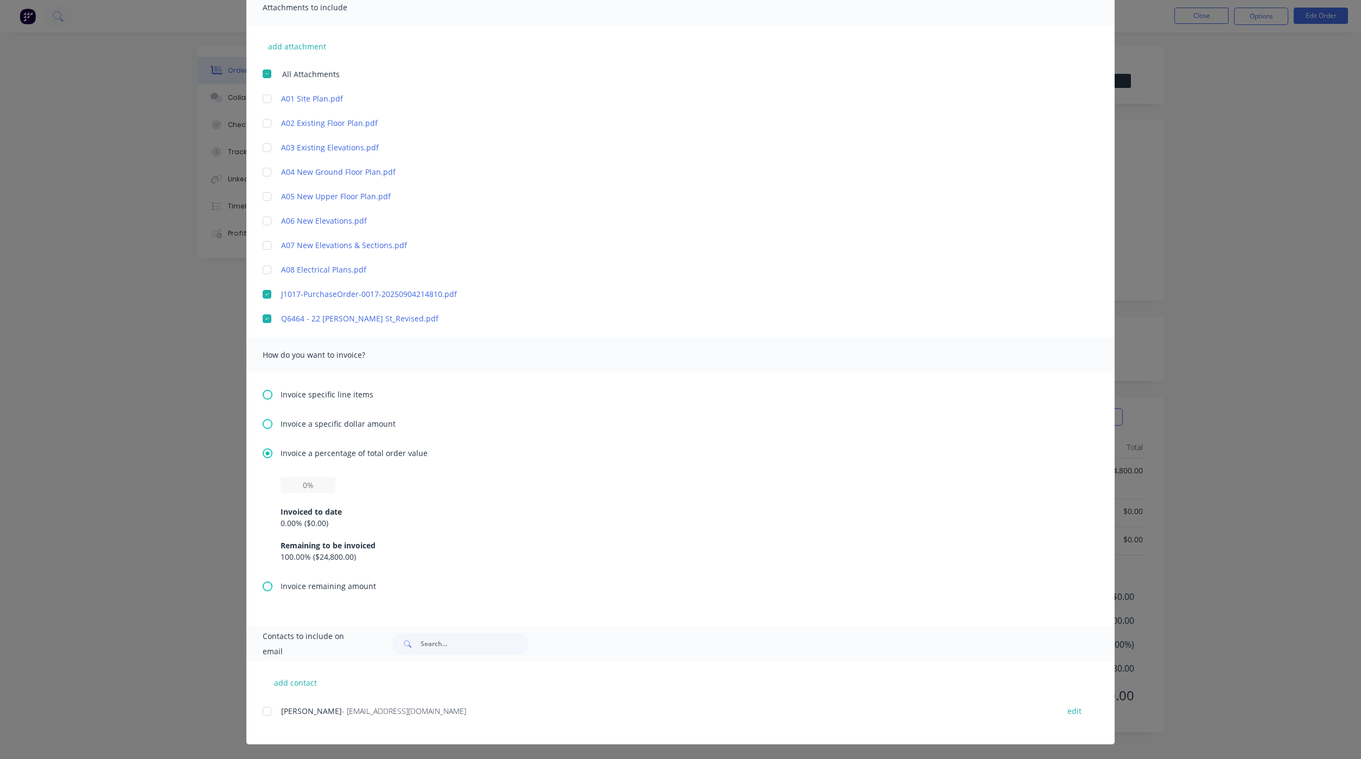
click at [282, 493] on div "Invoiced to date 0.00 % ( $0.00 ) Remaining to be invoiced 100.00 % ( $24,800.0…" at bounding box center [681, 527] width 800 height 69
click at [289, 487] on input "text" at bounding box center [308, 484] width 55 height 16
type input "10%"
click at [254, 710] on div "add contact Bryte Townsend - btownsend@syte.net.au edit" at bounding box center [680, 702] width 868 height 83
click at [259, 710] on div at bounding box center [267, 711] width 22 height 22
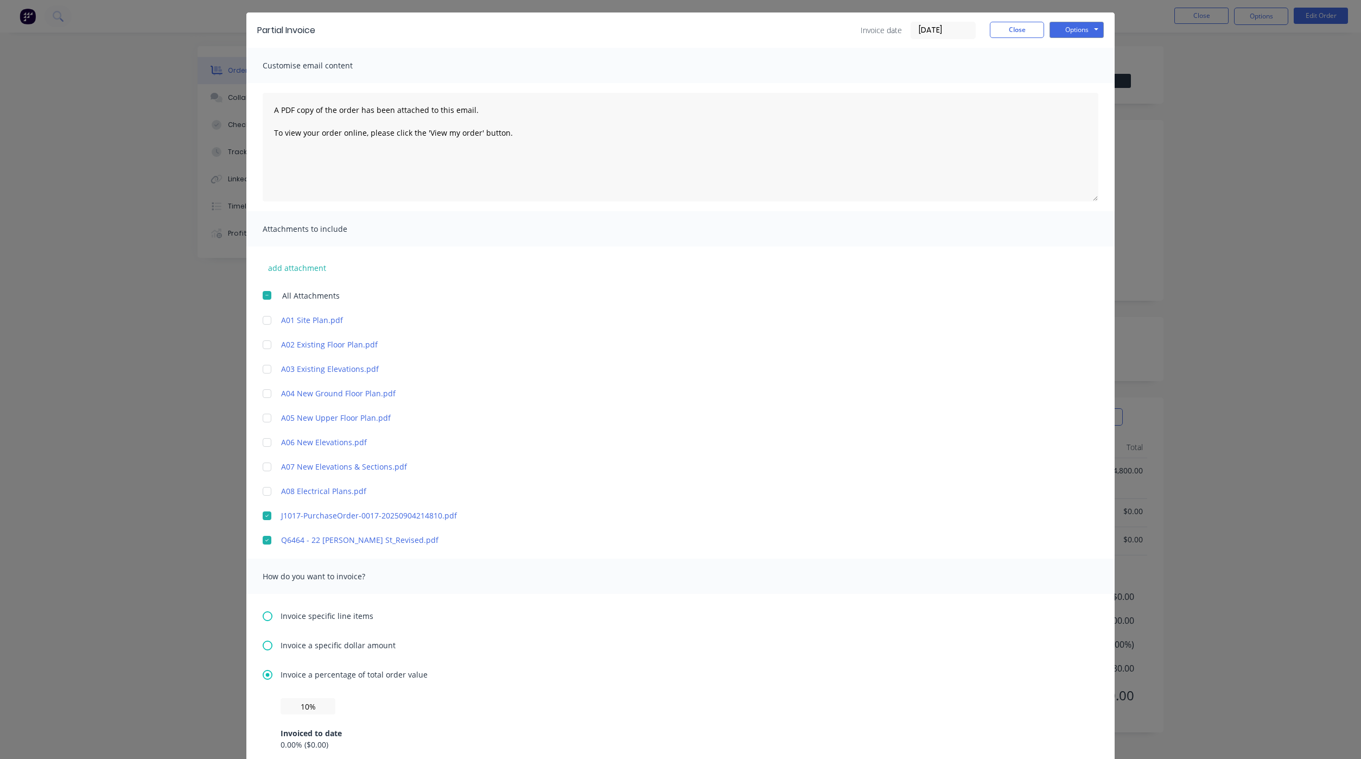
scroll to position [0, 0]
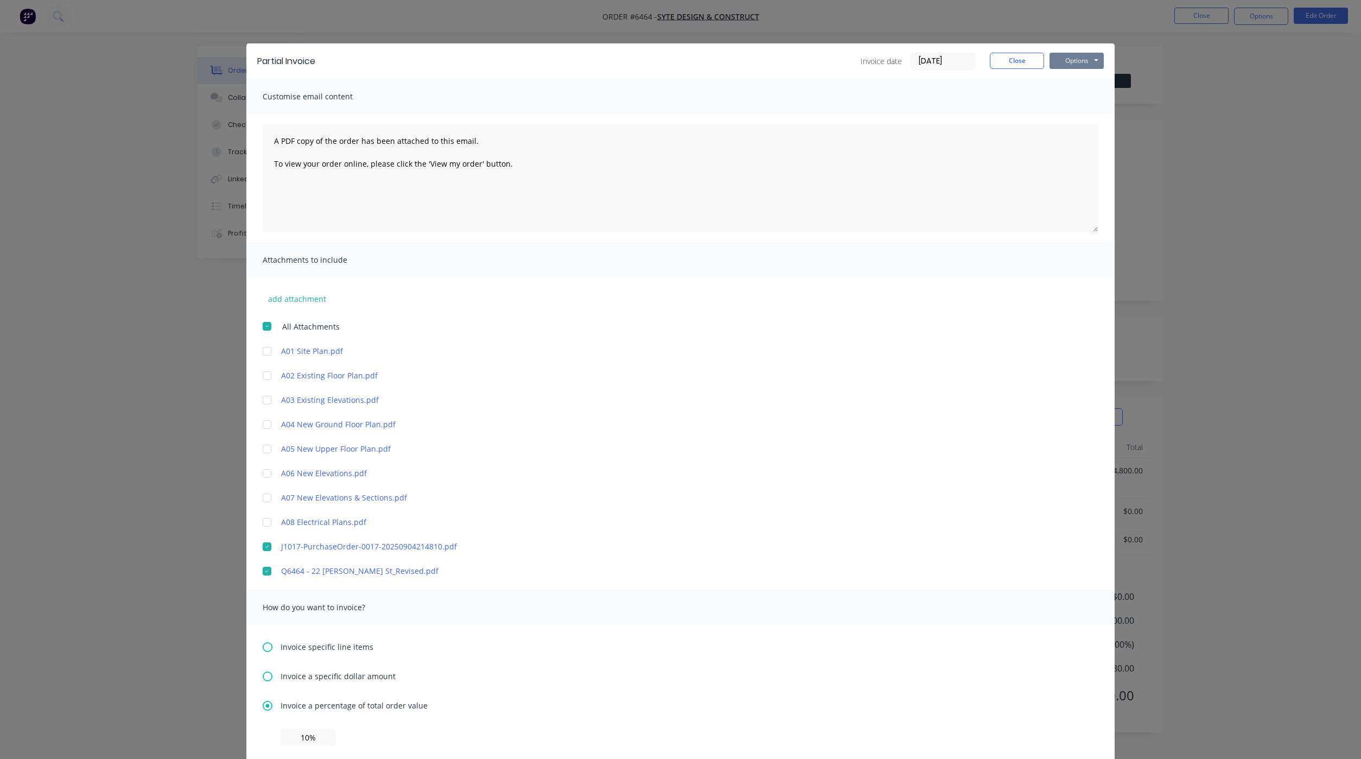
click at [1067, 67] on button "Options" at bounding box center [1076, 61] width 54 height 16
click at [1066, 75] on button "Preview" at bounding box center [1083, 80] width 69 height 18
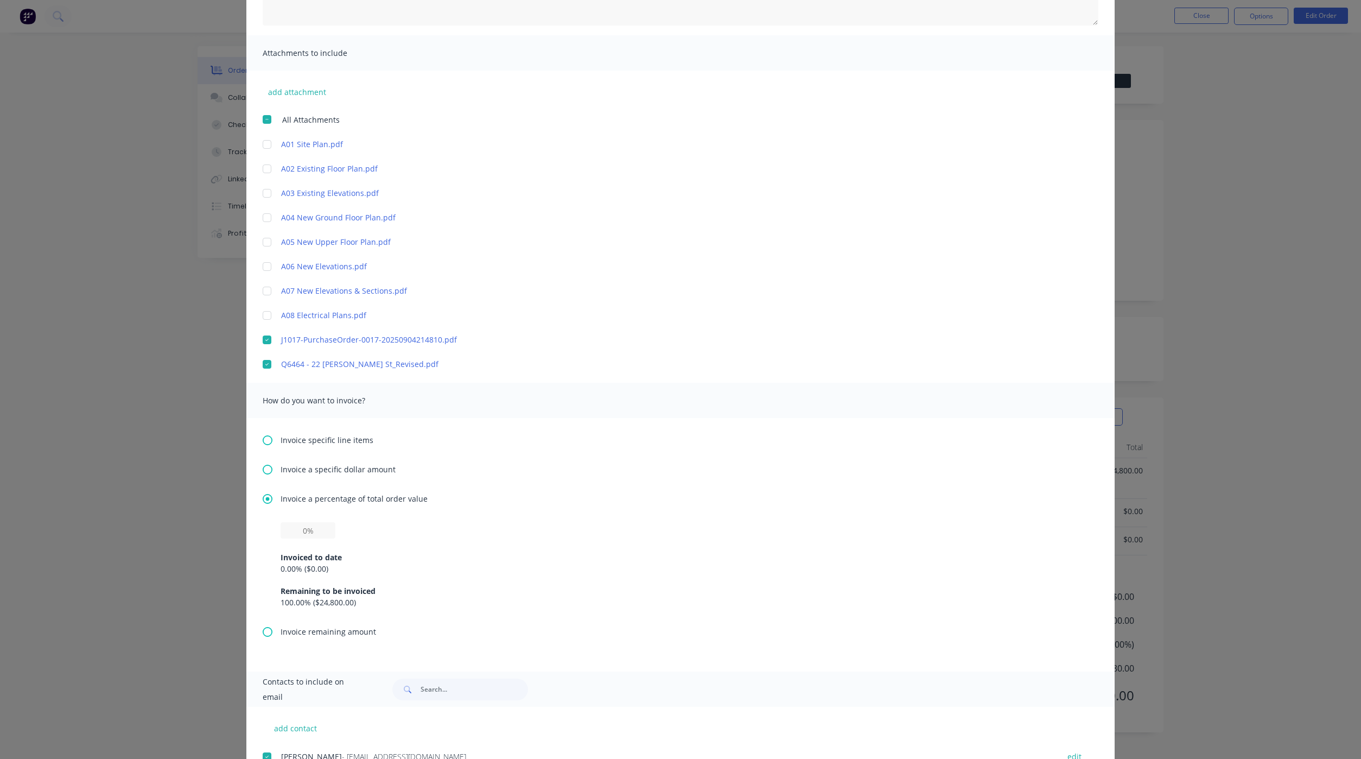
scroll to position [252, 0]
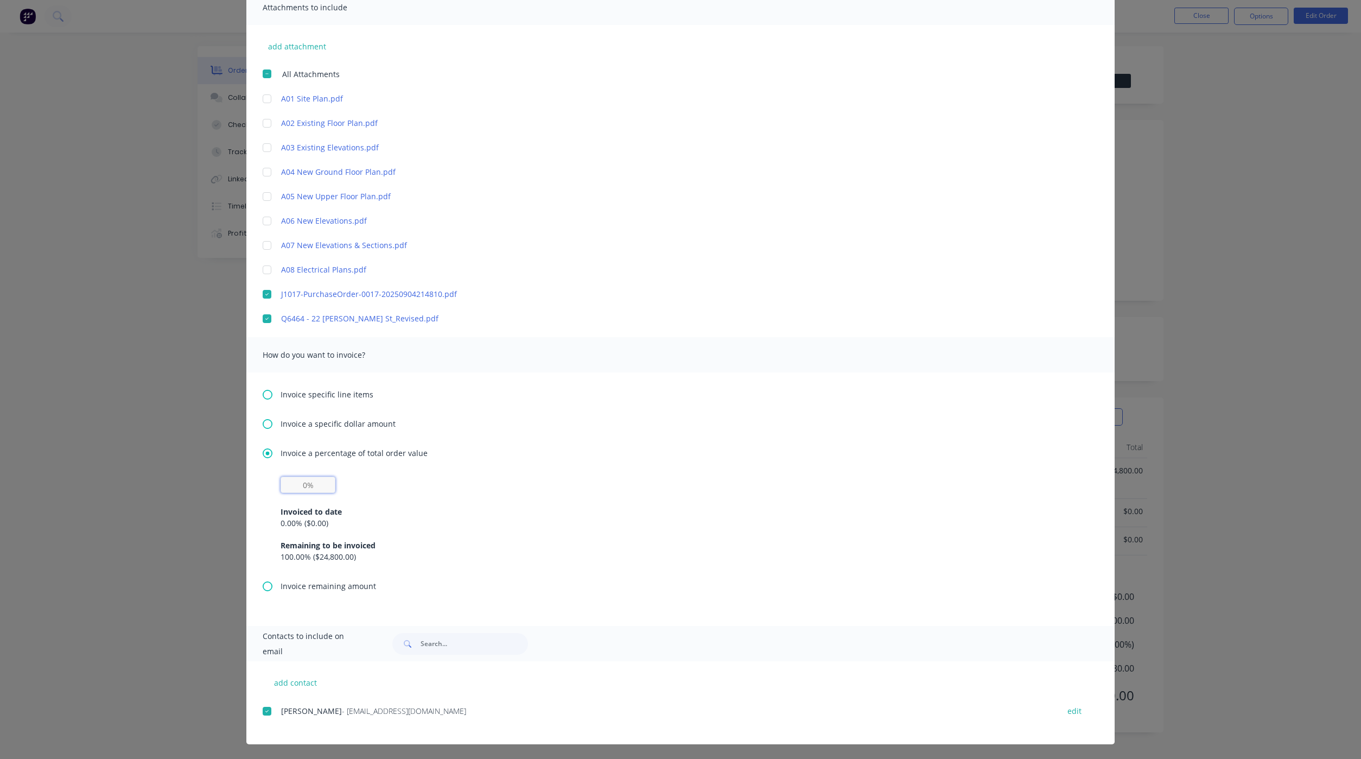
click at [297, 481] on input "text" at bounding box center [308, 484] width 55 height 16
type input "10%"
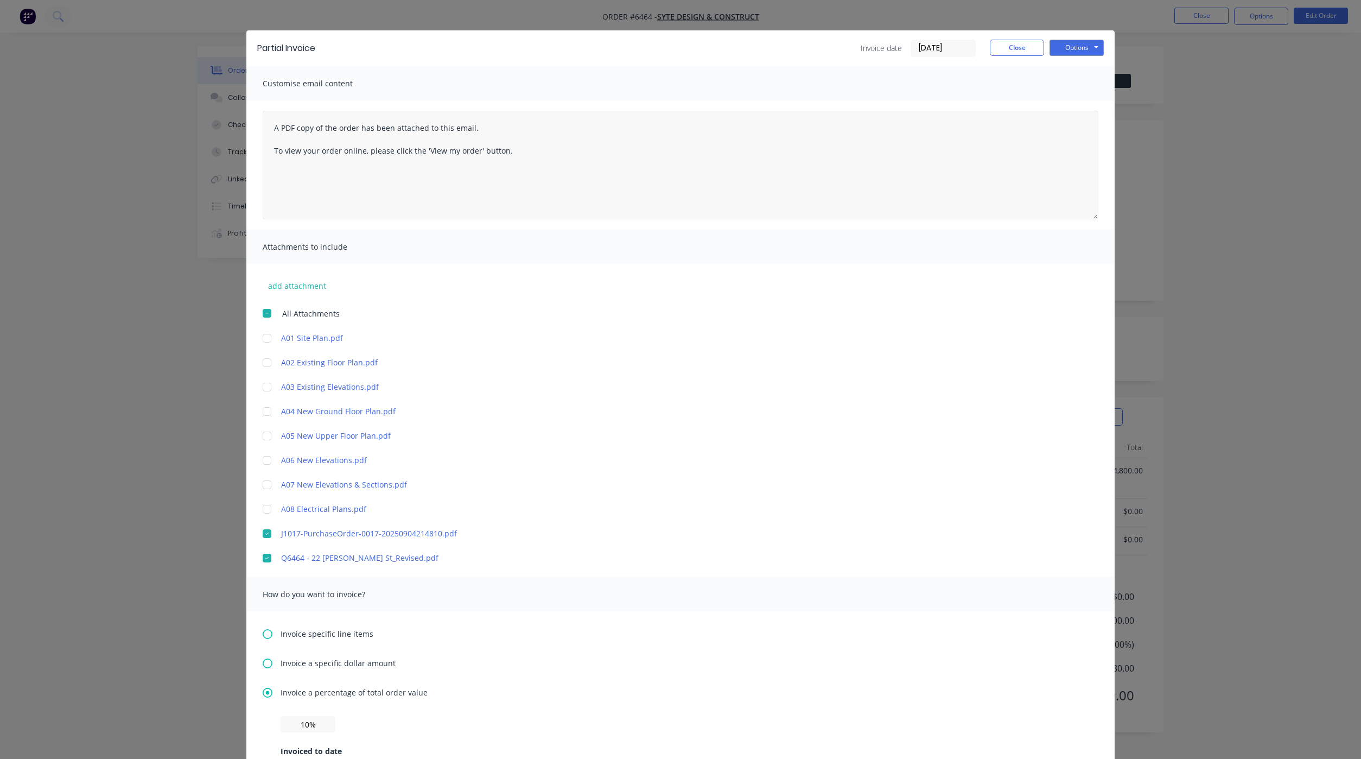
scroll to position [0, 0]
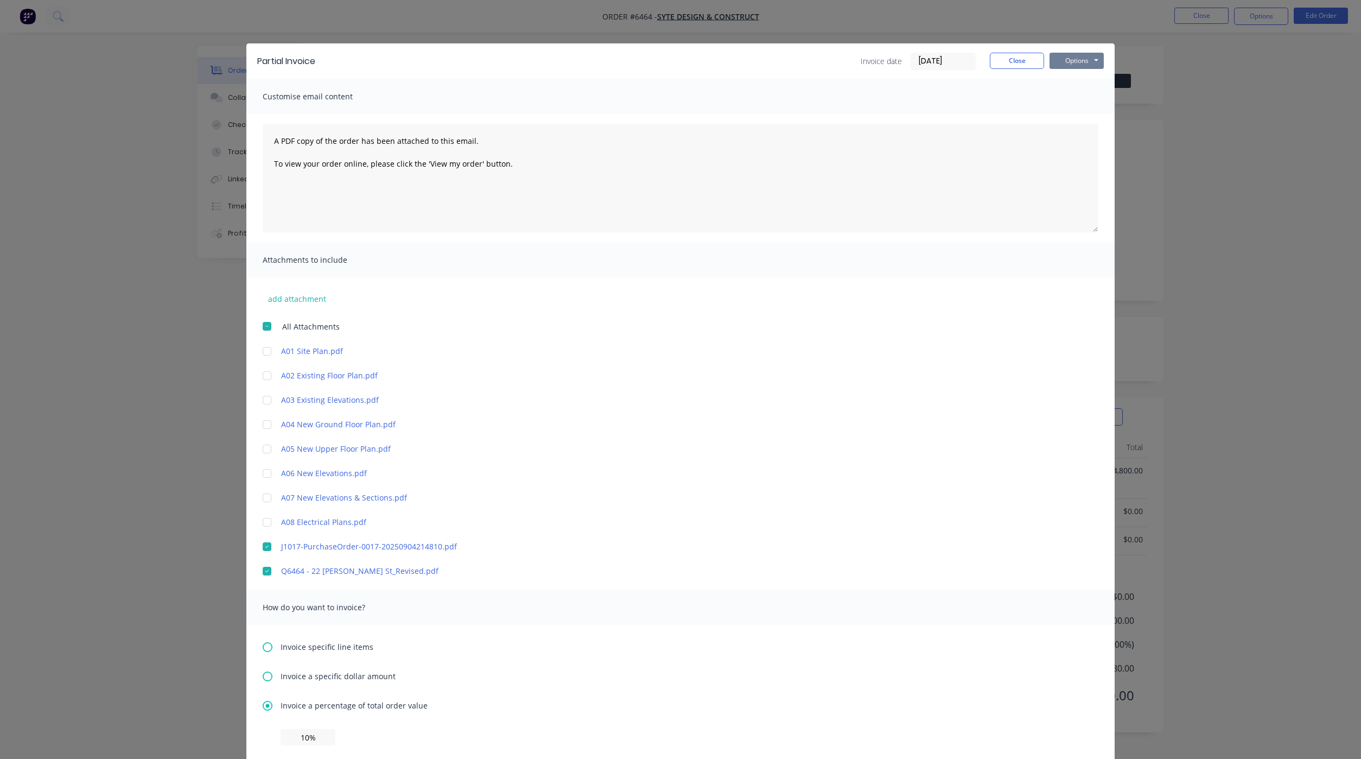
click at [1068, 62] on button "Options" at bounding box center [1076, 61] width 54 height 16
click at [1063, 107] on button "Email" at bounding box center [1083, 116] width 69 height 18
drag, startPoint x: 1006, startPoint y: 54, endPoint x: 1025, endPoint y: 51, distance: 18.7
click at [1006, 54] on button "Close" at bounding box center [1017, 61] width 54 height 16
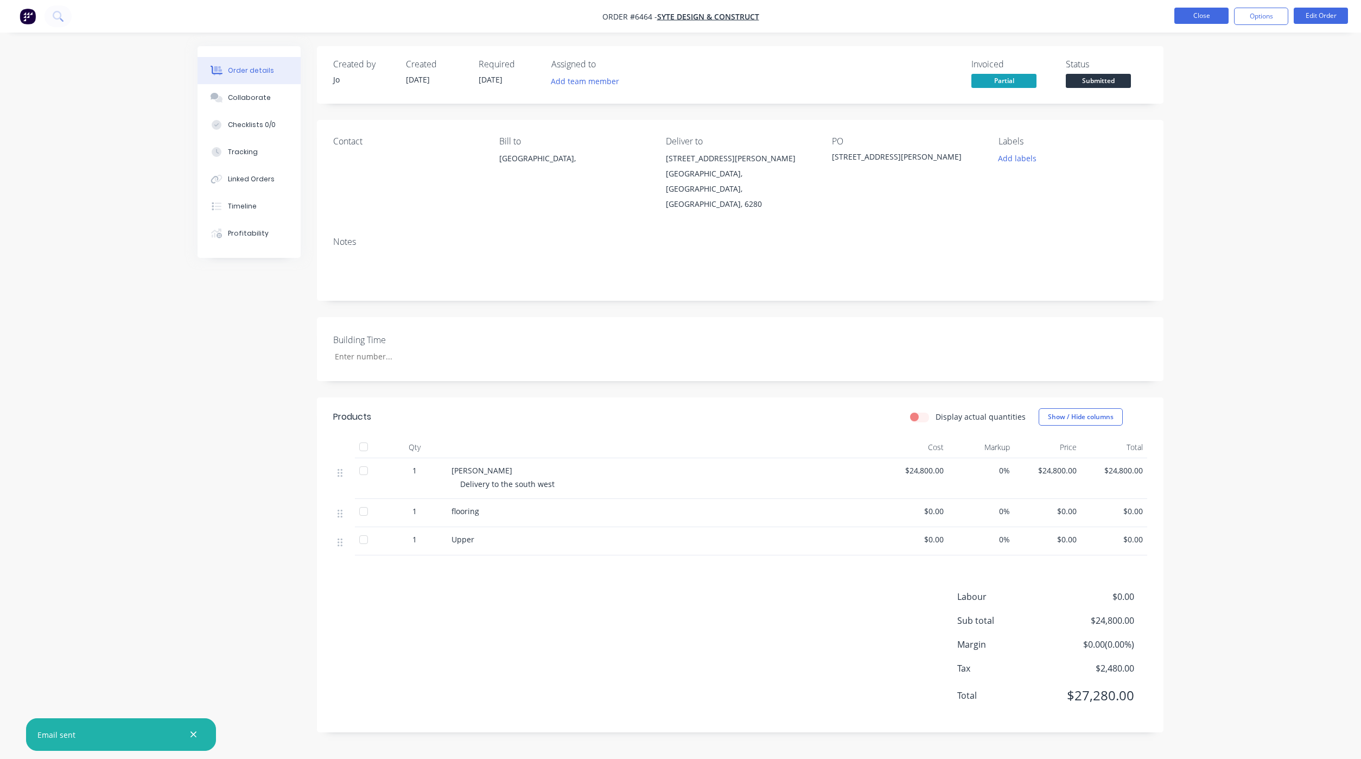
click at [1190, 17] on button "Close" at bounding box center [1201, 16] width 54 height 16
